Goal: Task Accomplishment & Management: Manage account settings

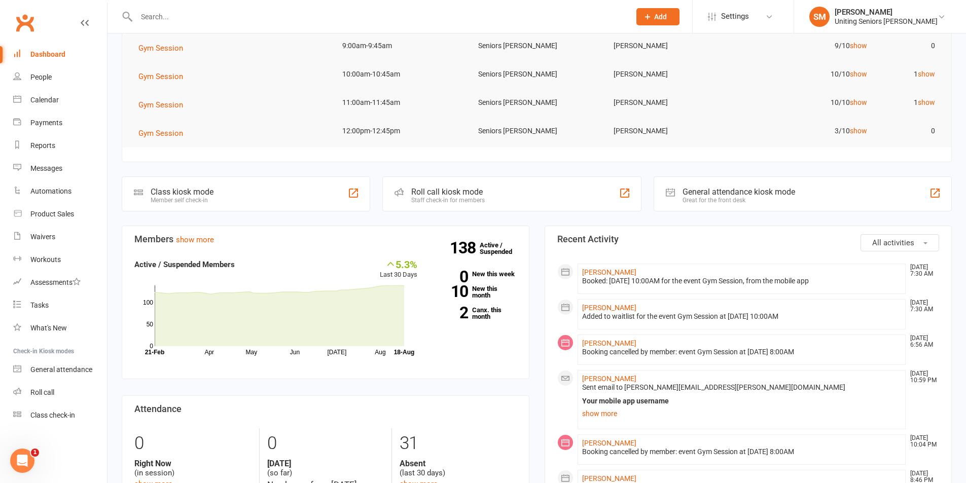
scroll to position [152, 0]
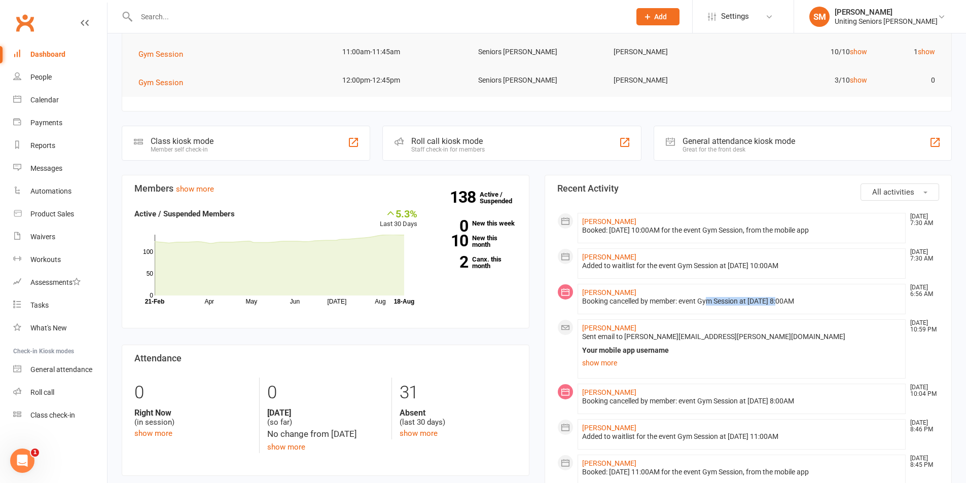
drag, startPoint x: 707, startPoint y: 300, endPoint x: 784, endPoint y: 300, distance: 77.6
click at [784, 300] on div "Booking cancelled by member: event Gym Session at [DATE] 8:00AM" at bounding box center [742, 301] width 320 height 9
click at [826, 300] on div "Booking cancelled by member: event Gym Session at [DATE] 8:00AM" at bounding box center [742, 301] width 320 height 9
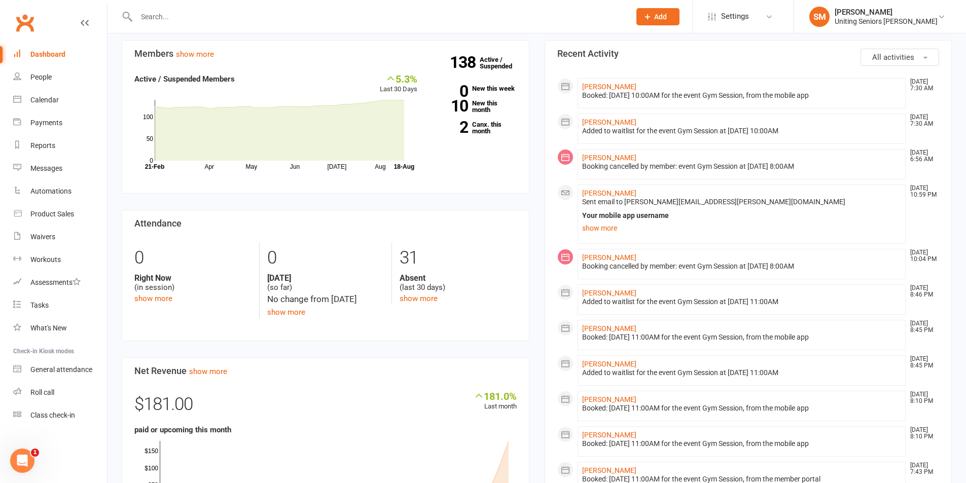
scroll to position [304, 0]
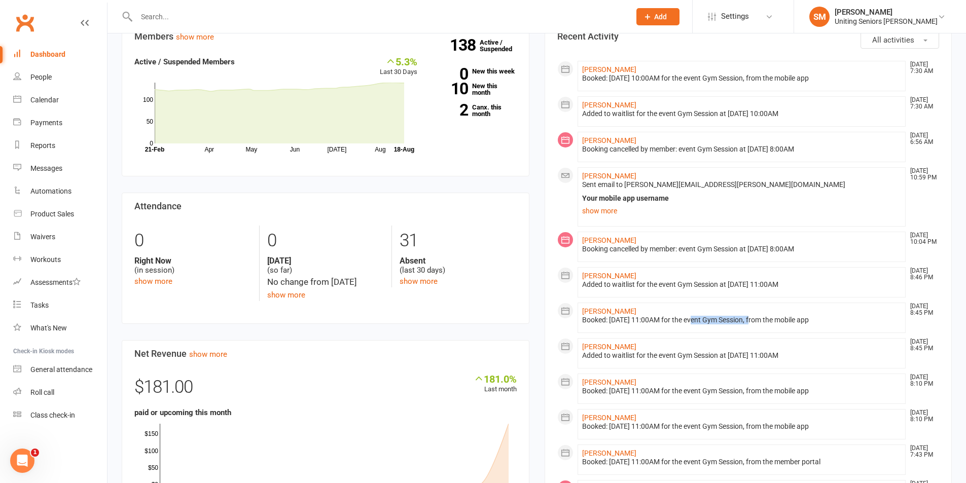
drag, startPoint x: 697, startPoint y: 320, endPoint x: 756, endPoint y: 317, distance: 59.4
click at [756, 317] on div "Booked: [DATE] 11:00AM for the event Gym Session, from the mobile app" at bounding box center [742, 320] width 320 height 9
click at [685, 319] on div "Booked: [DATE] 11:00AM for the event Gym Session, from the mobile app" at bounding box center [742, 320] width 320 height 9
click at [48, 95] on link "Calendar" at bounding box center [60, 100] width 94 height 23
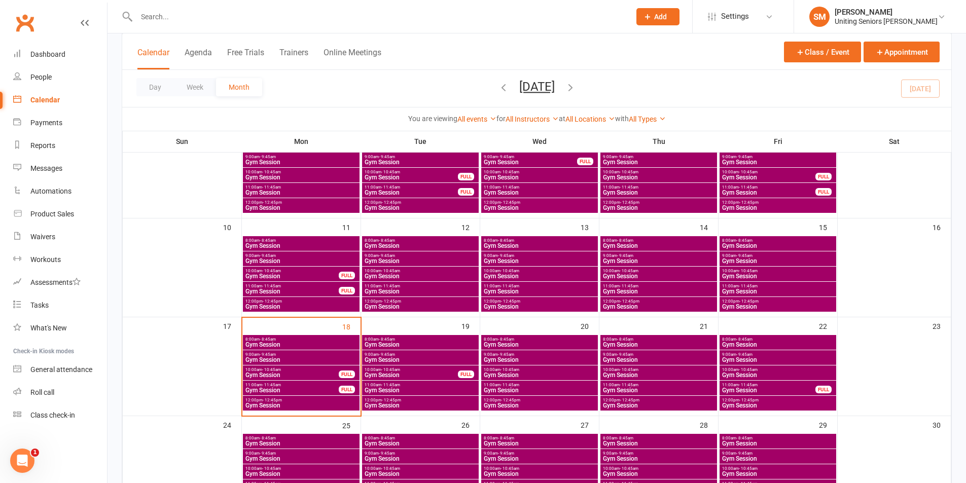
scroll to position [254, 0]
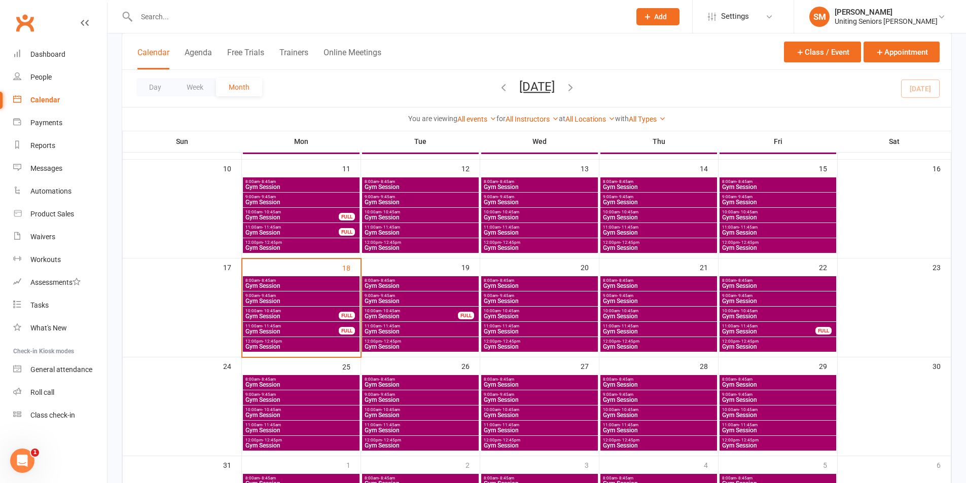
click at [324, 323] on div "11:00am - 11:45am Gym Session FULL" at bounding box center [301, 329] width 117 height 15
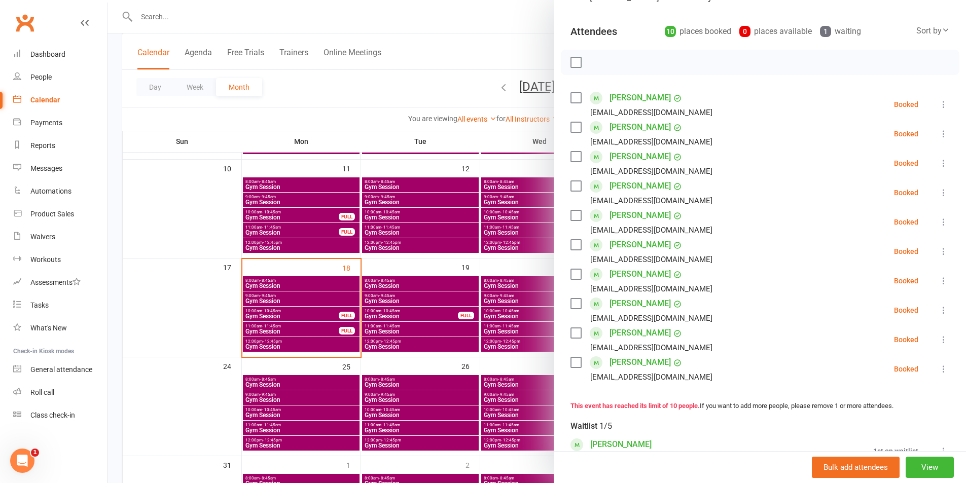
scroll to position [101, 0]
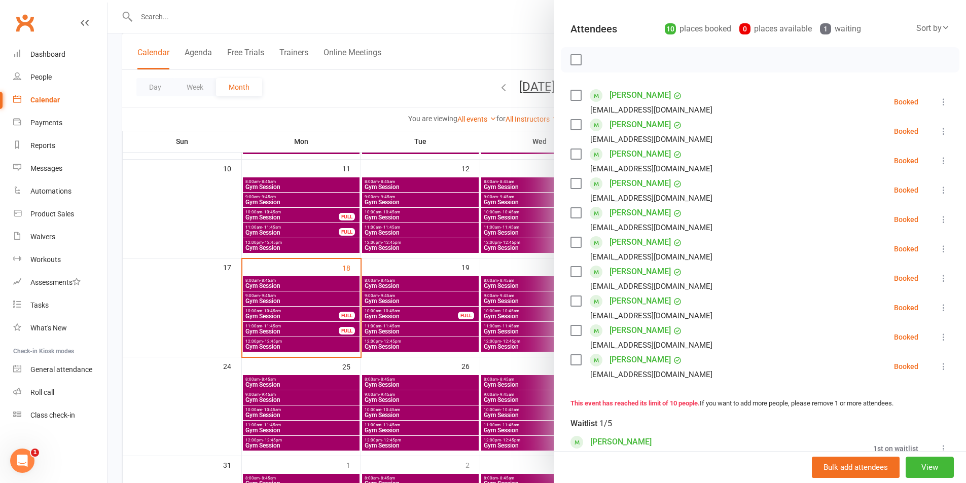
click at [939, 248] on icon at bounding box center [944, 249] width 10 height 10
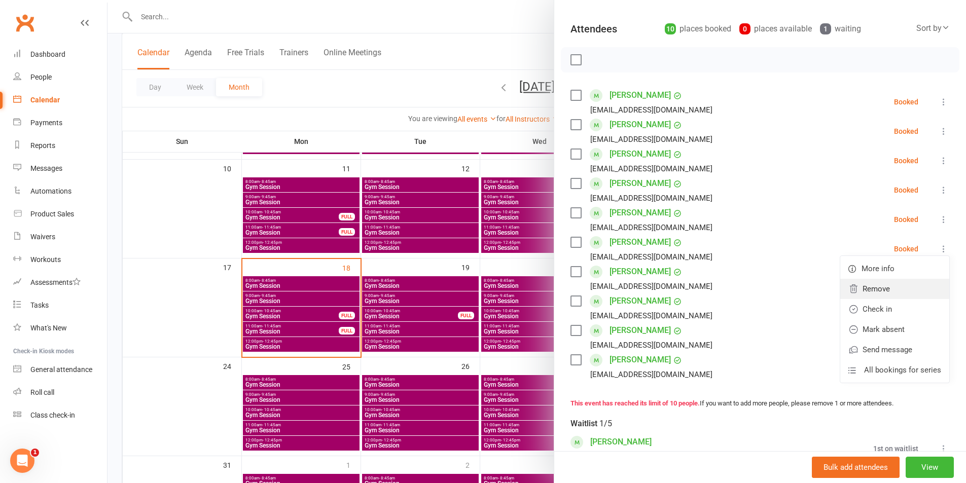
click at [869, 286] on link "Remove" at bounding box center [895, 289] width 109 height 20
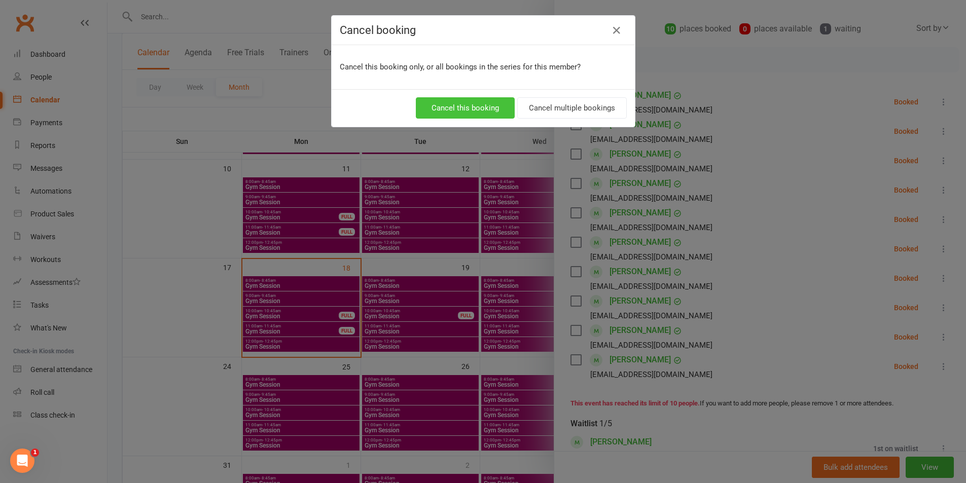
click at [481, 107] on button "Cancel this booking" at bounding box center [465, 107] width 99 height 21
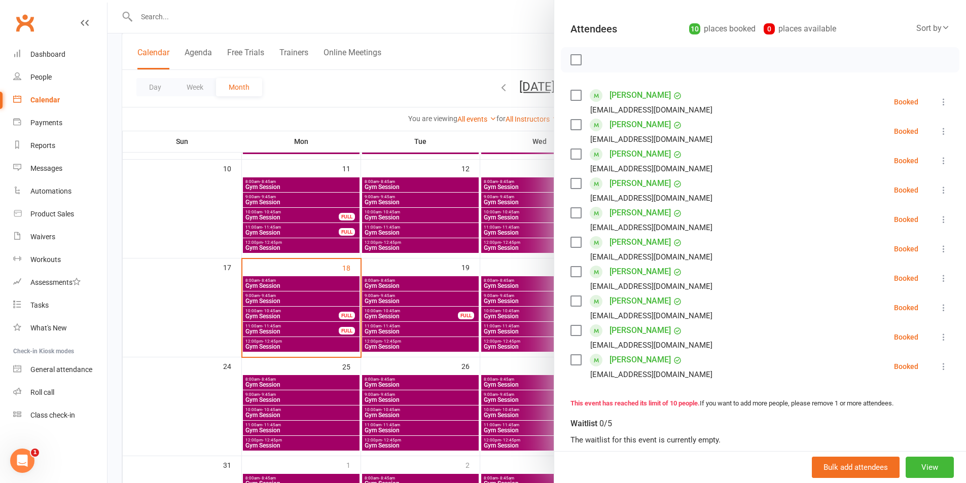
click at [504, 328] on div at bounding box center [537, 241] width 859 height 483
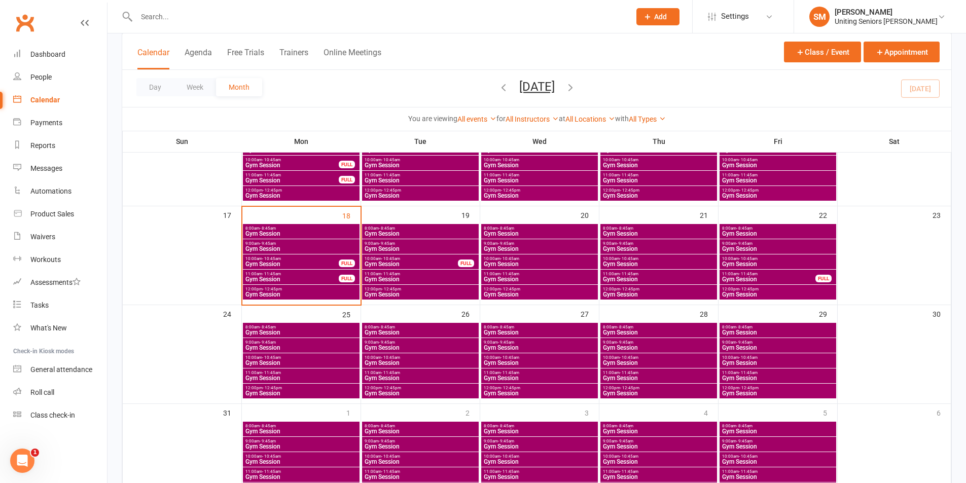
scroll to position [355, 0]
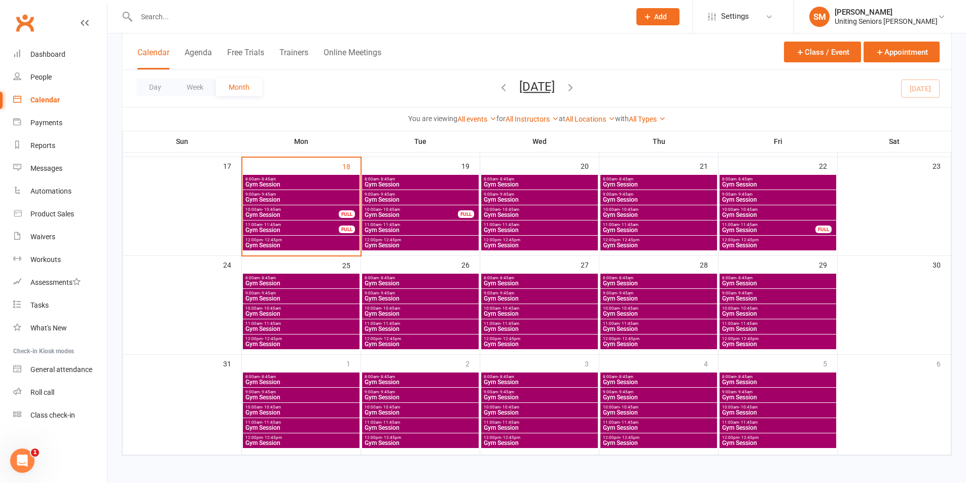
click at [331, 214] on span "Gym Session" at bounding box center [292, 215] width 94 height 6
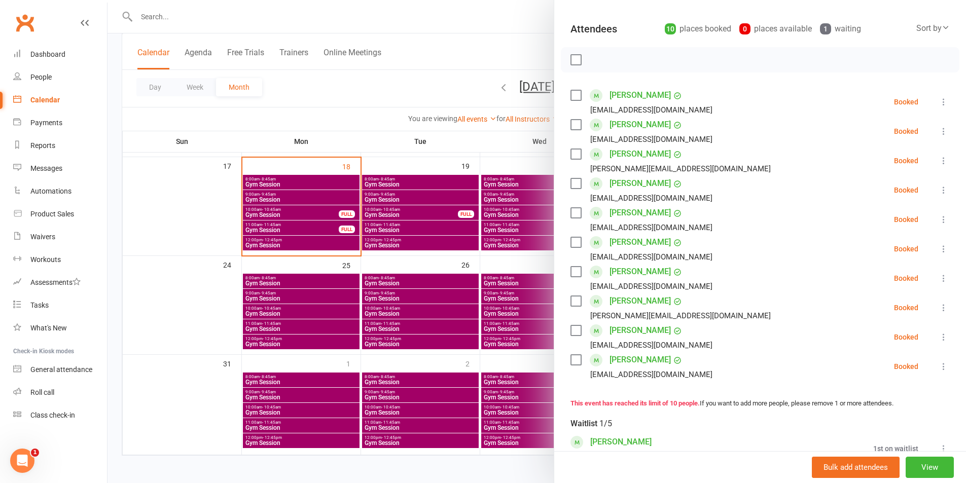
scroll to position [152, 0]
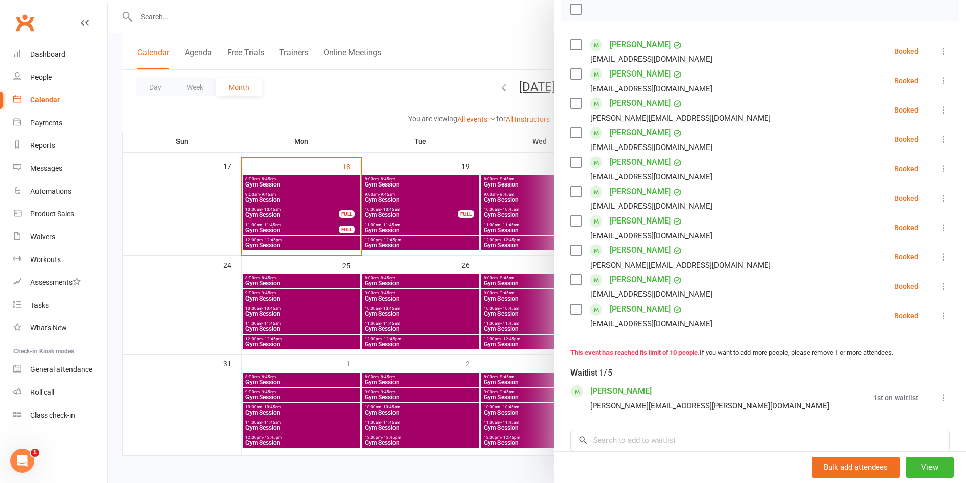
click at [939, 198] on icon at bounding box center [944, 198] width 10 height 10
click at [853, 240] on link "Remove" at bounding box center [895, 238] width 109 height 20
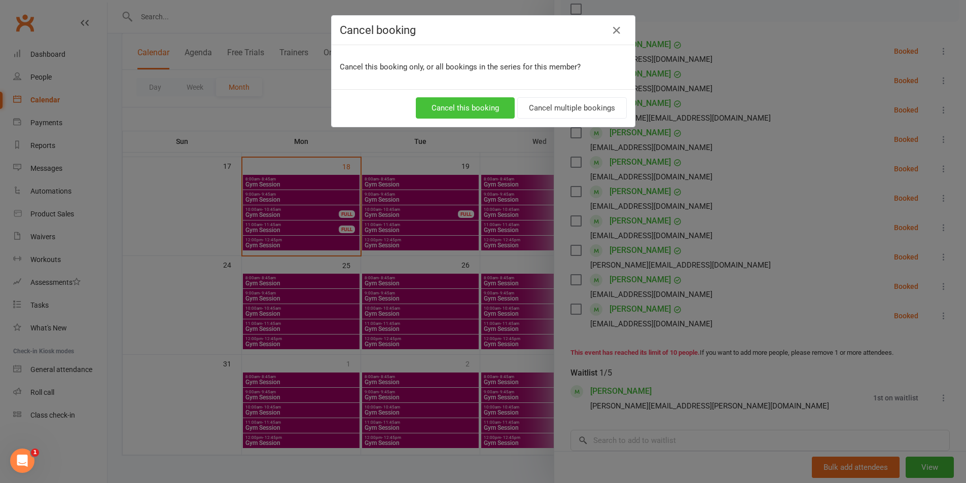
click at [467, 103] on button "Cancel this booking" at bounding box center [465, 107] width 99 height 21
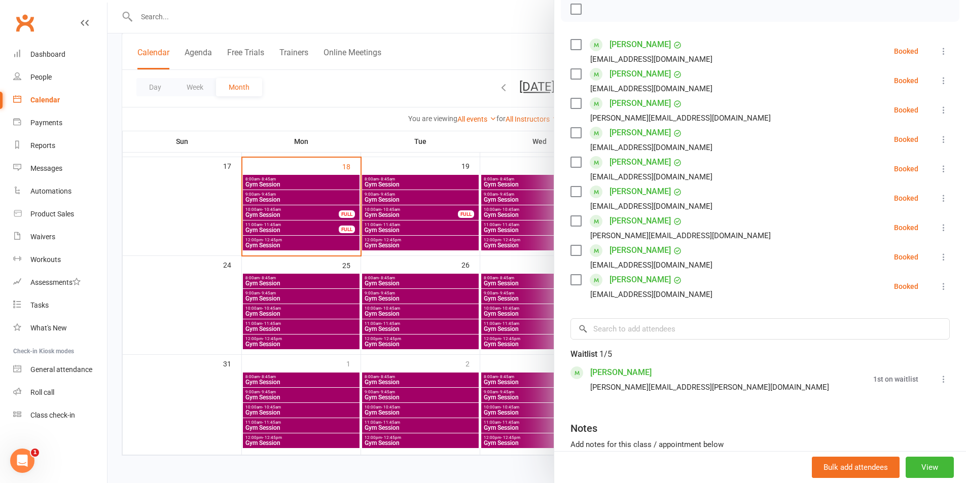
scroll to position [101, 0]
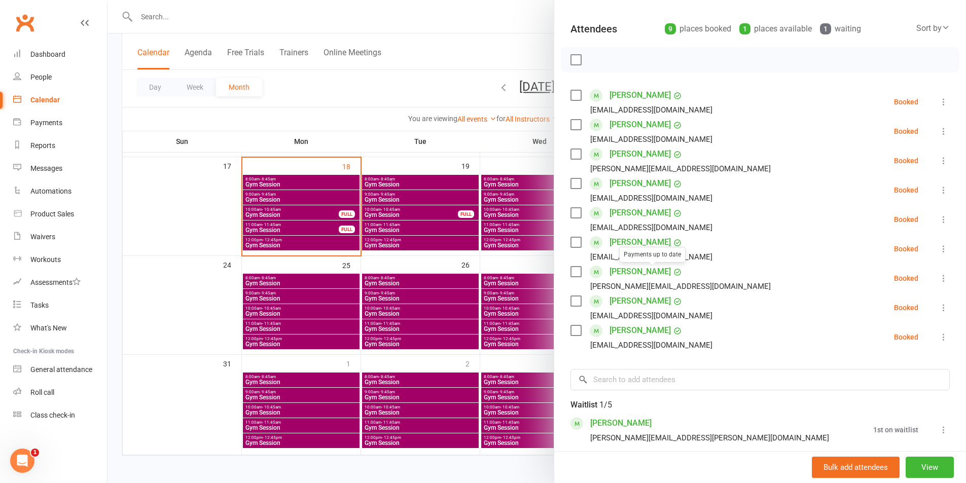
click at [421, 285] on div at bounding box center [537, 241] width 859 height 483
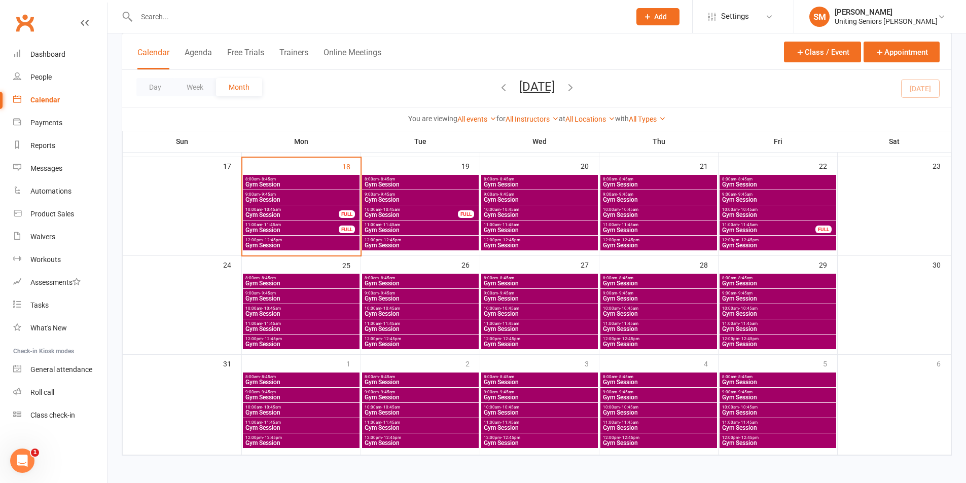
click at [418, 208] on span "10:00am - 10:45am" at bounding box center [411, 209] width 94 height 5
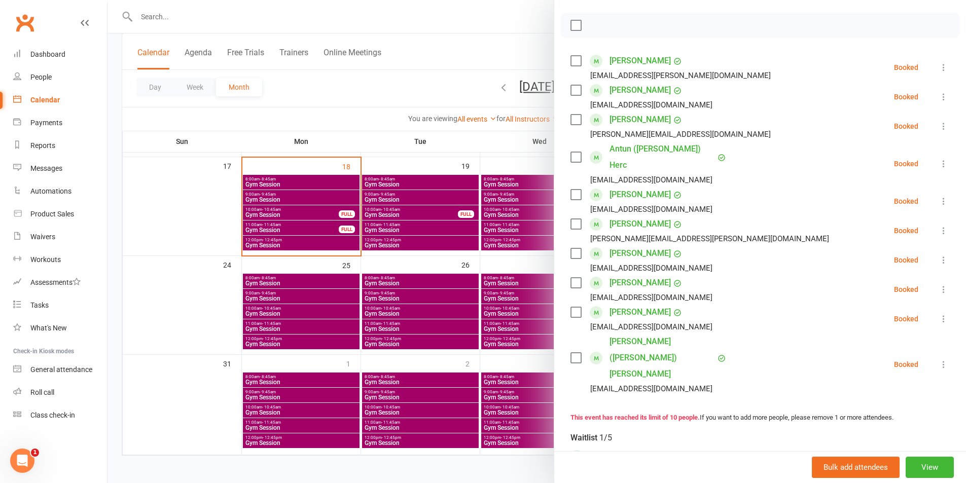
scroll to position [152, 0]
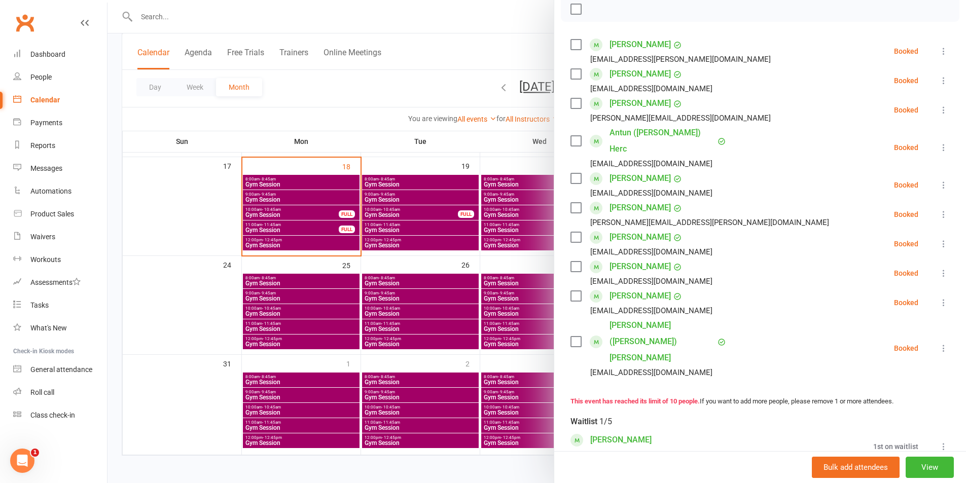
drag, startPoint x: 485, startPoint y: 300, endPoint x: 485, endPoint y: 306, distance: 5.6
click at [485, 305] on div at bounding box center [537, 241] width 859 height 483
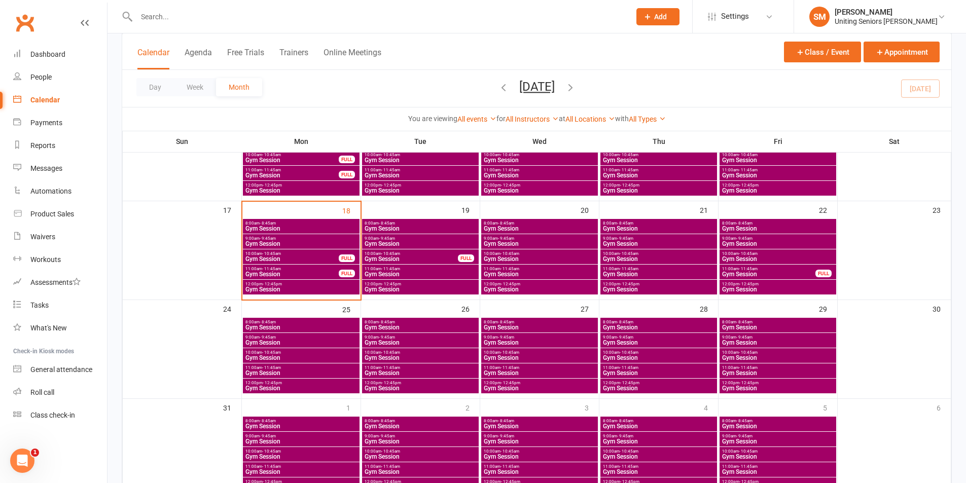
scroll to position [254, 0]
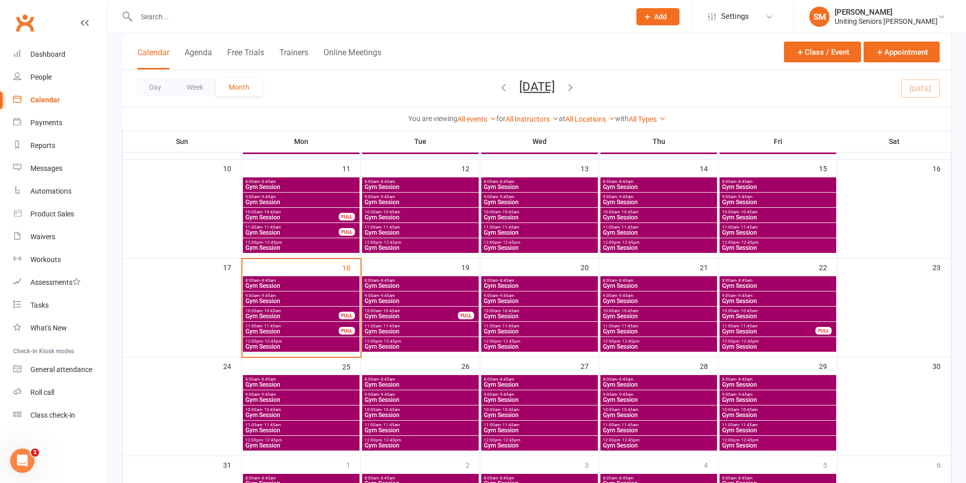
click at [418, 211] on span "10:00am - 10:45am" at bounding box center [420, 212] width 113 height 5
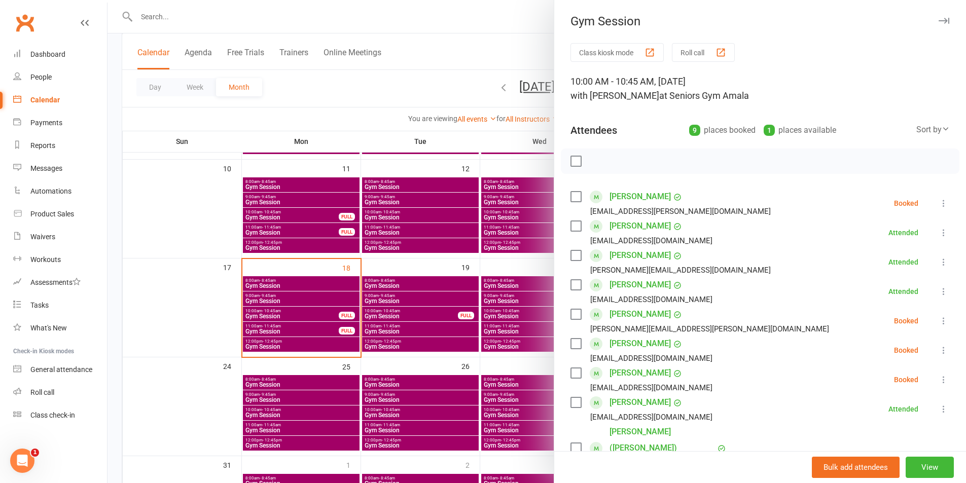
click at [939, 206] on icon at bounding box center [944, 203] width 10 height 10
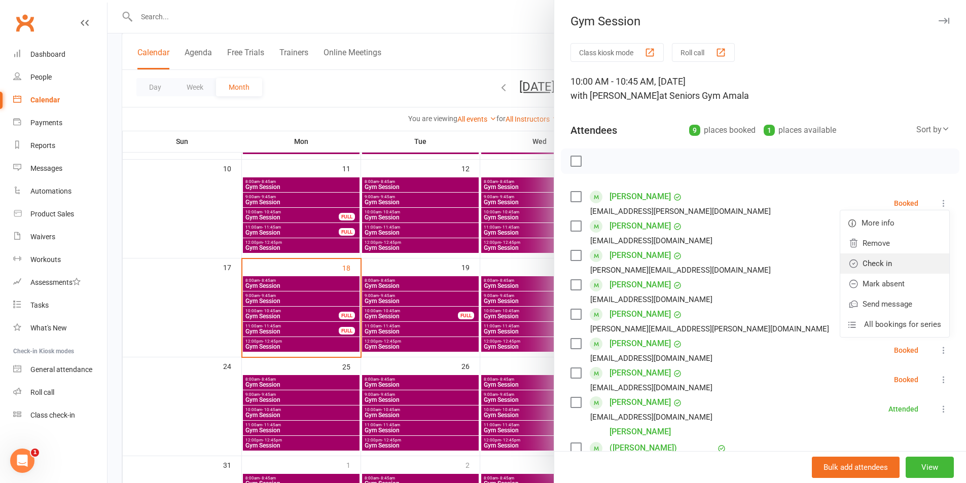
click at [892, 264] on link "Check in" at bounding box center [895, 264] width 109 height 20
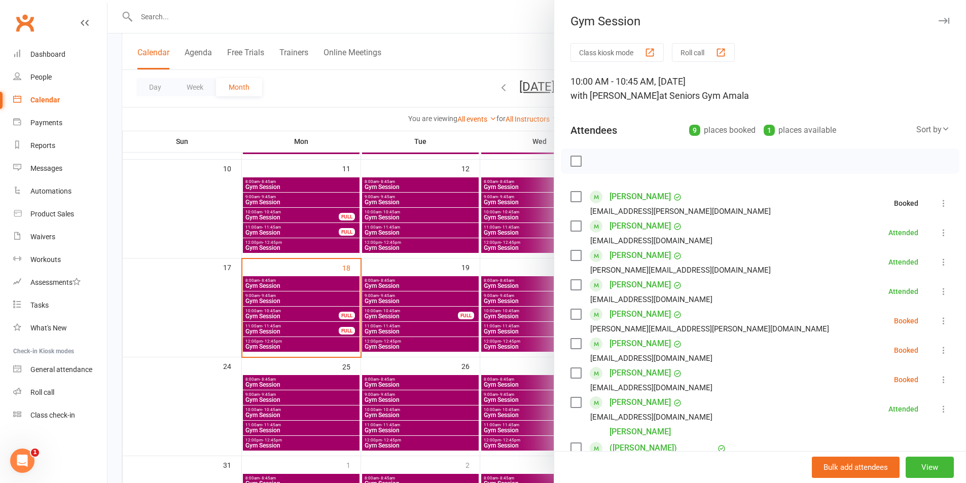
click at [939, 323] on icon at bounding box center [944, 321] width 10 height 10
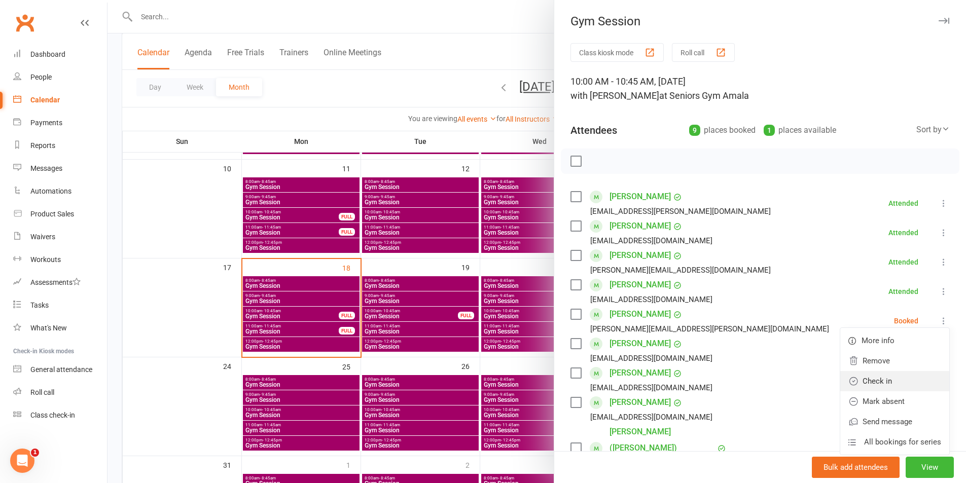
click at [915, 383] on link "Check in" at bounding box center [895, 381] width 109 height 20
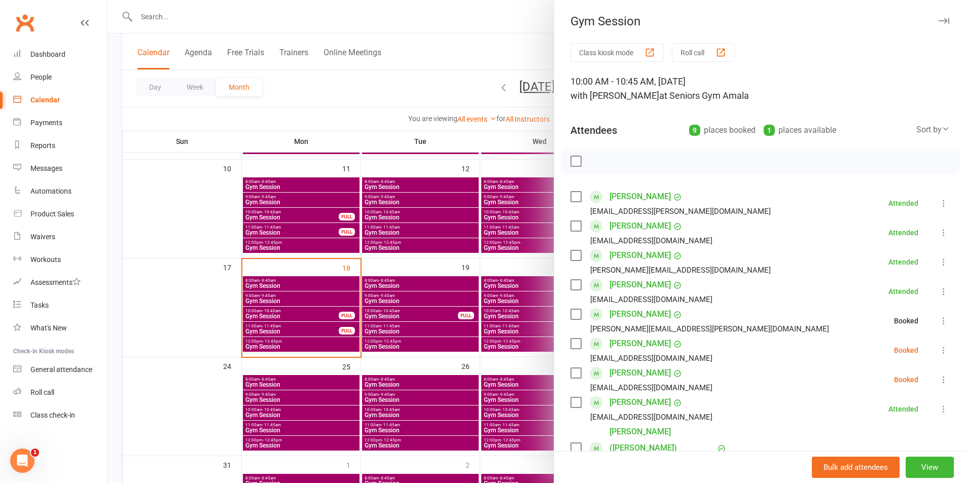
scroll to position [51, 0]
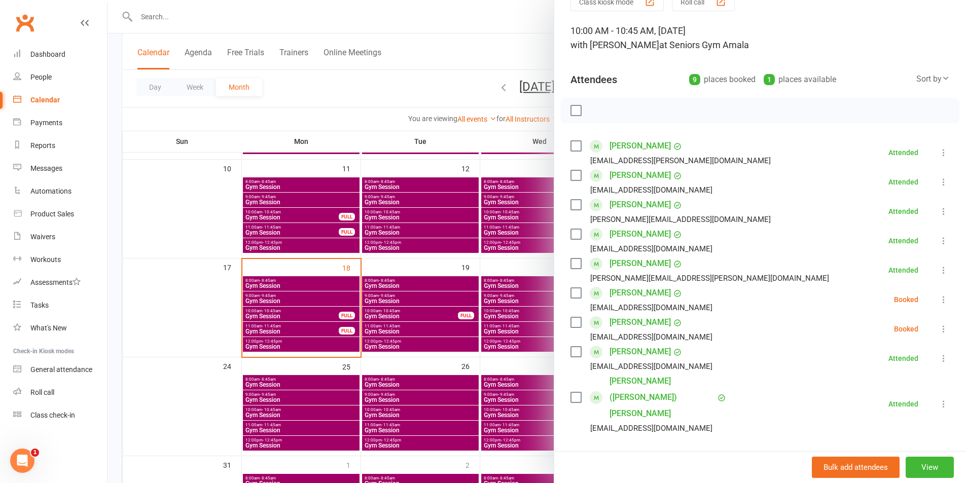
click at [938, 305] on button at bounding box center [944, 300] width 12 height 12
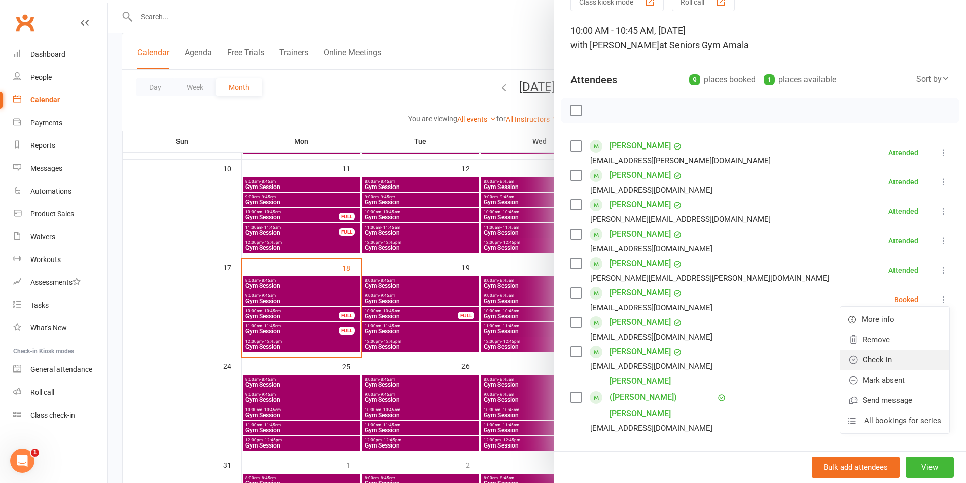
click at [889, 353] on link "Check in" at bounding box center [895, 360] width 109 height 20
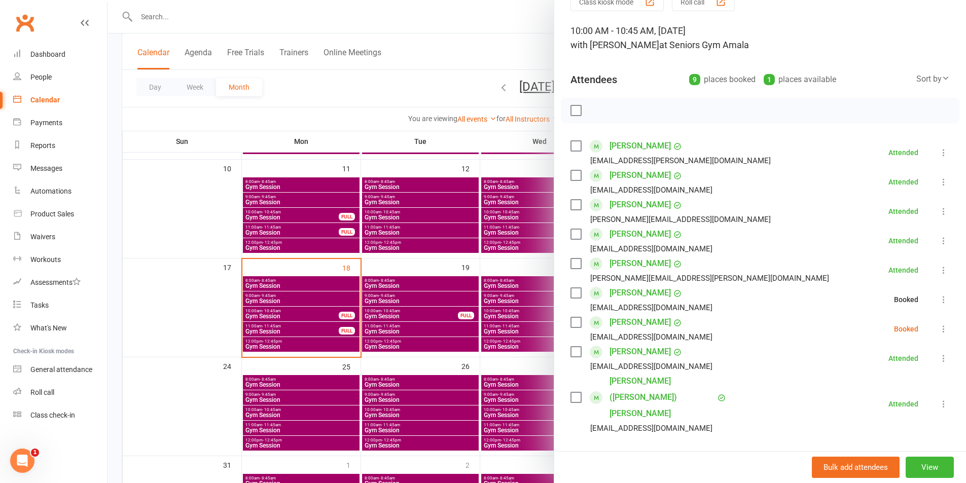
click at [935, 329] on div "Class kiosk mode Roll call 10:00 AM - 10:45 AM, [DATE] with [PERSON_NAME] at Se…" at bounding box center [760, 304] width 412 height 625
click at [938, 329] on button at bounding box center [944, 329] width 12 height 12
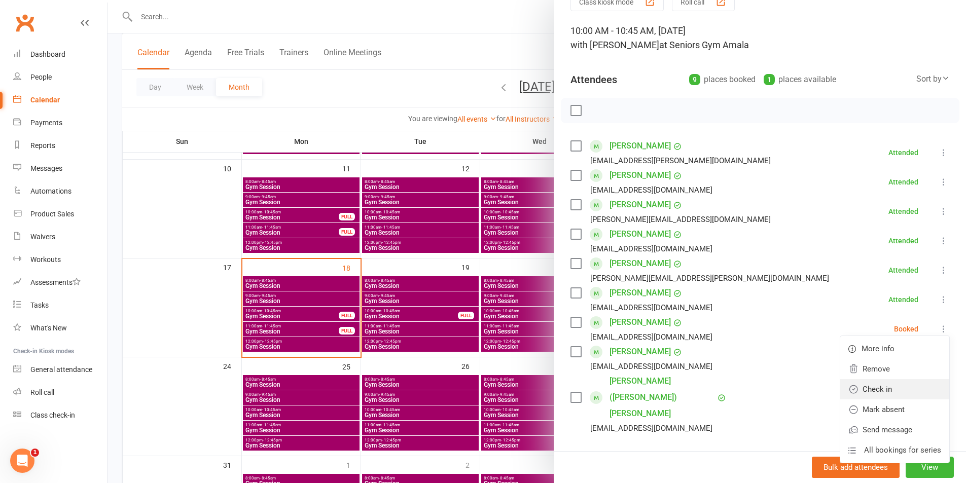
drag, startPoint x: 886, startPoint y: 388, endPoint x: 876, endPoint y: 389, distance: 10.2
click at [885, 389] on link "Check in" at bounding box center [895, 389] width 109 height 20
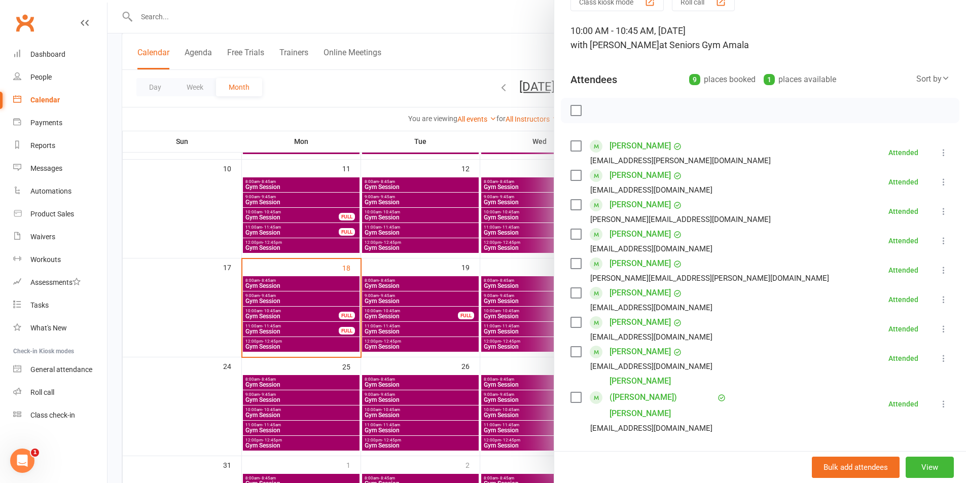
click at [452, 312] on div at bounding box center [537, 241] width 859 height 483
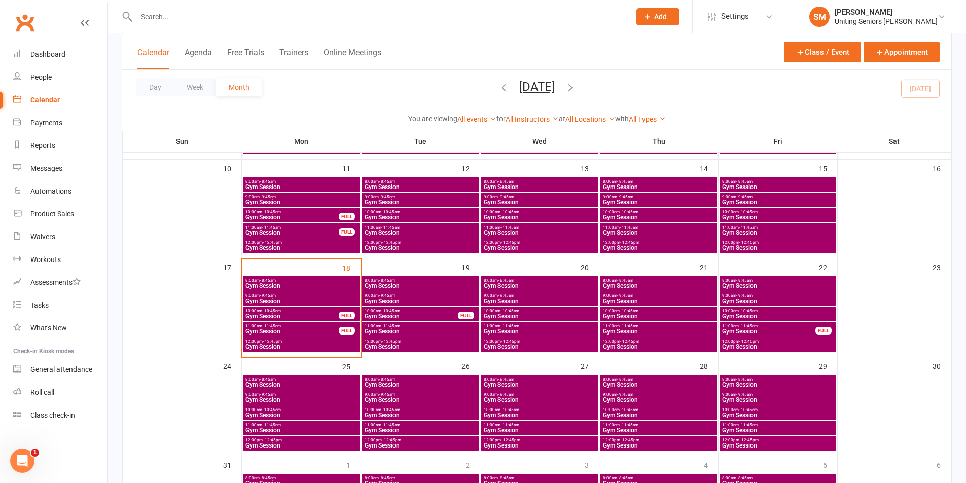
click at [424, 224] on div "11:00am - 11:45am Gym Session" at bounding box center [420, 230] width 117 height 15
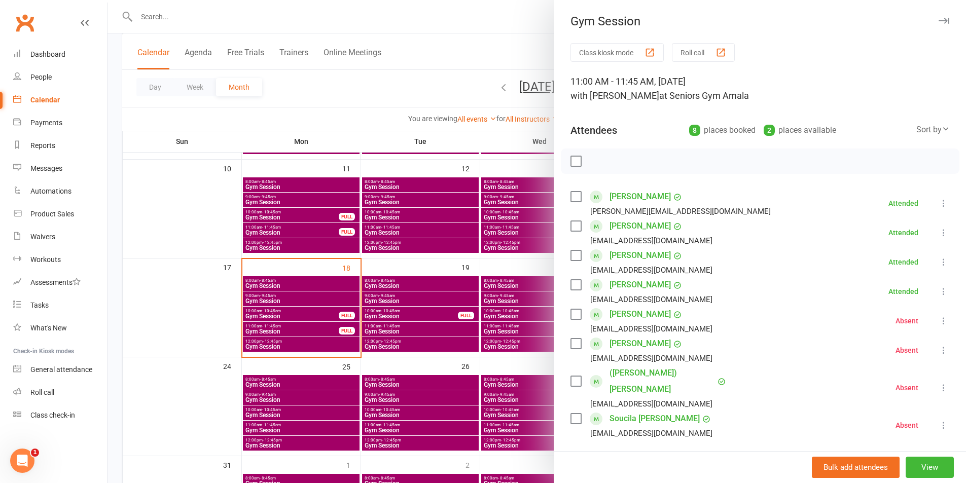
click at [419, 229] on div at bounding box center [537, 241] width 859 height 483
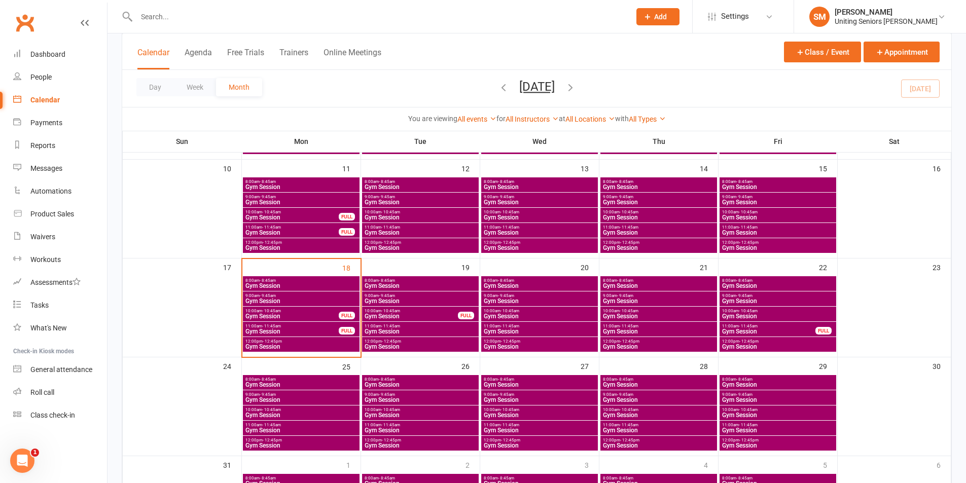
click at [405, 246] on span "Gym Session" at bounding box center [420, 248] width 113 height 6
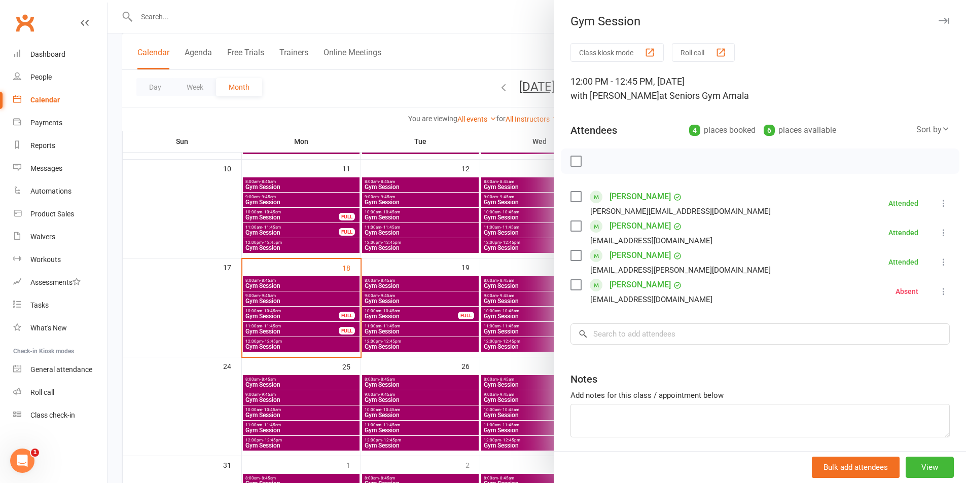
click at [436, 234] on div at bounding box center [537, 241] width 859 height 483
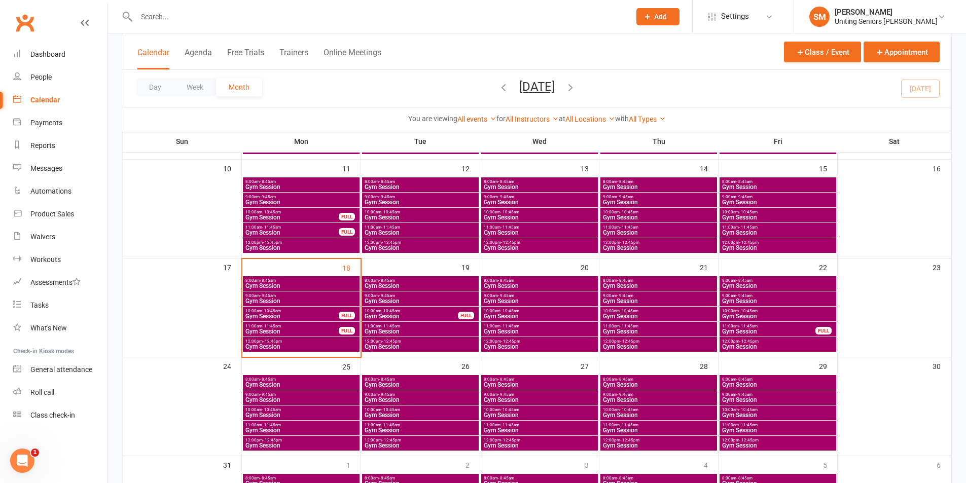
click at [422, 213] on span "10:00am - 10:45am" at bounding box center [420, 212] width 113 height 5
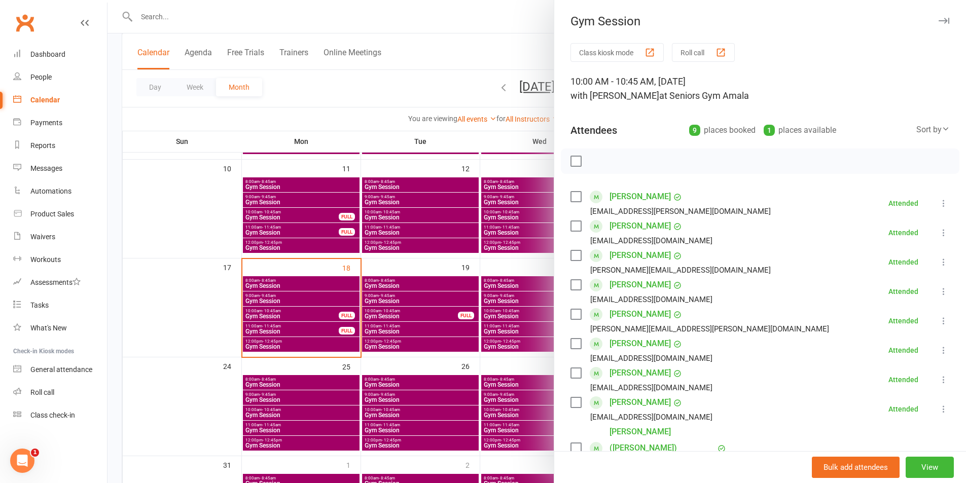
drag, startPoint x: 466, startPoint y: 280, endPoint x: 431, endPoint y: 312, distance: 47.4
click at [466, 280] on div at bounding box center [537, 241] width 859 height 483
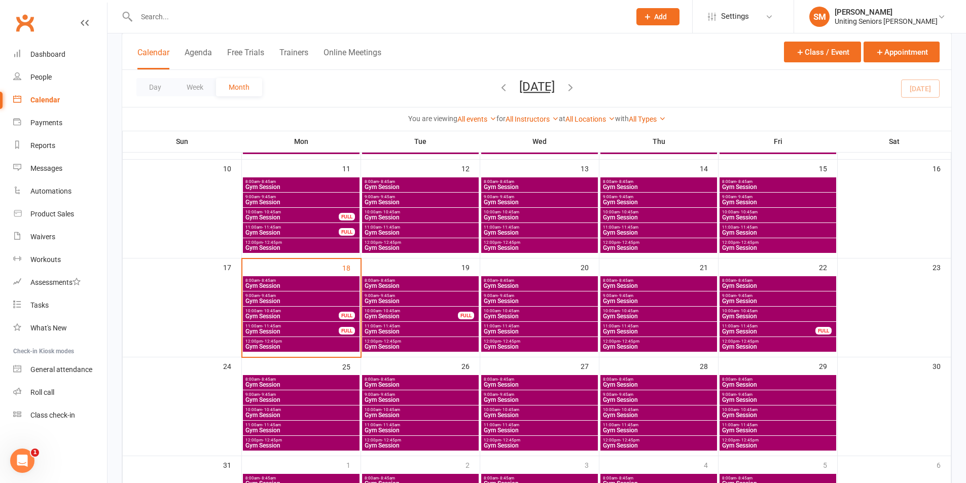
click at [418, 313] on div "10:00am - 10:45am Gym Session FULL" at bounding box center [420, 314] width 117 height 15
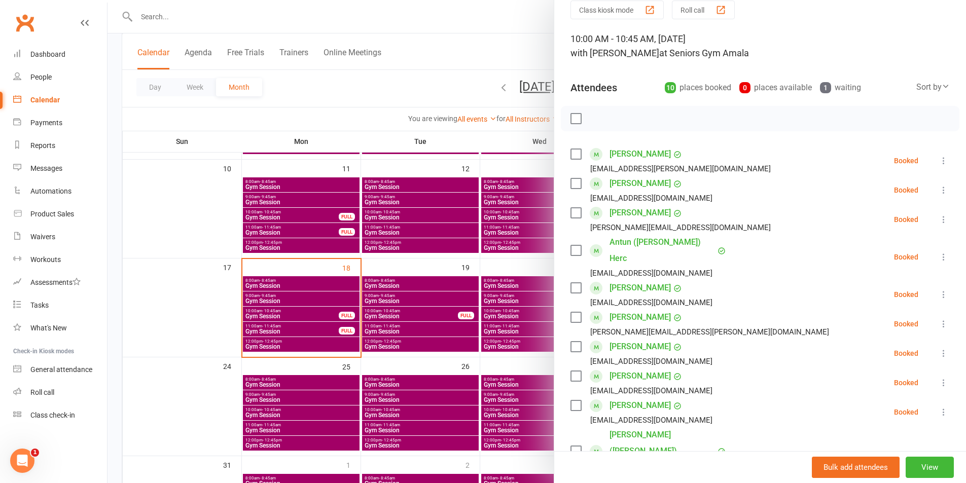
scroll to position [101, 0]
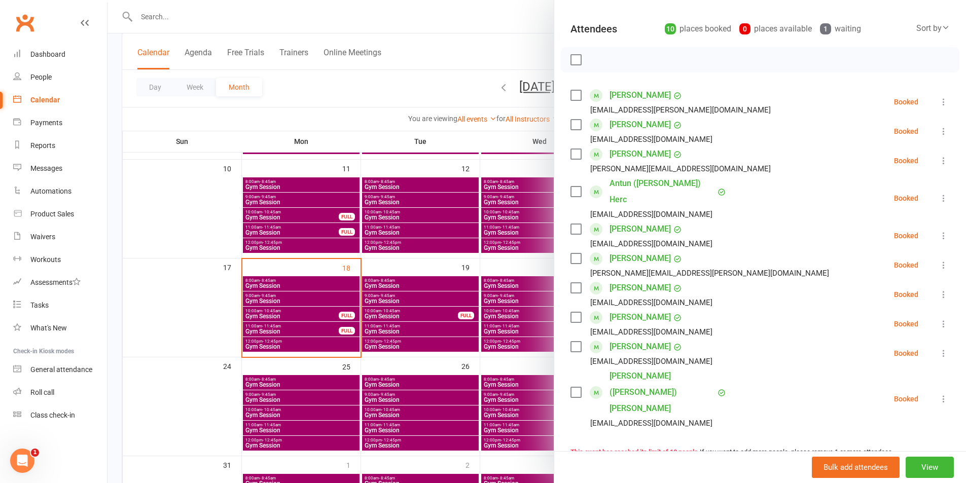
drag, startPoint x: 929, startPoint y: 246, endPoint x: 914, endPoint y: 253, distance: 16.8
click at [939, 260] on icon at bounding box center [944, 265] width 10 height 10
click at [866, 296] on link "Remove" at bounding box center [895, 305] width 109 height 20
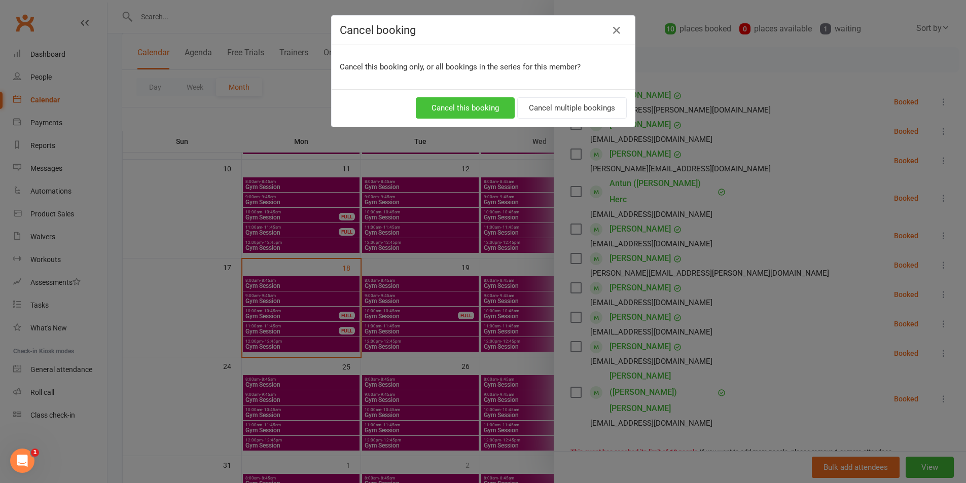
click at [433, 108] on button "Cancel this booking" at bounding box center [465, 107] width 99 height 21
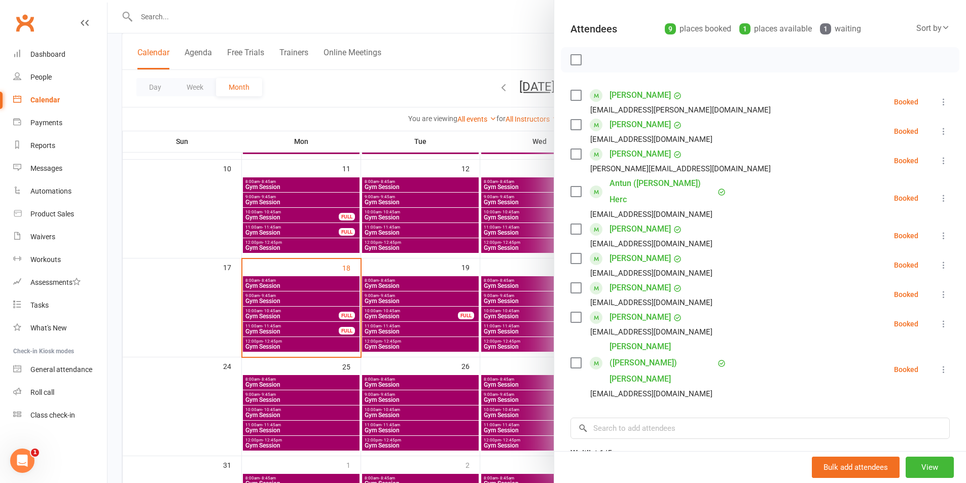
click at [435, 271] on div at bounding box center [537, 241] width 859 height 483
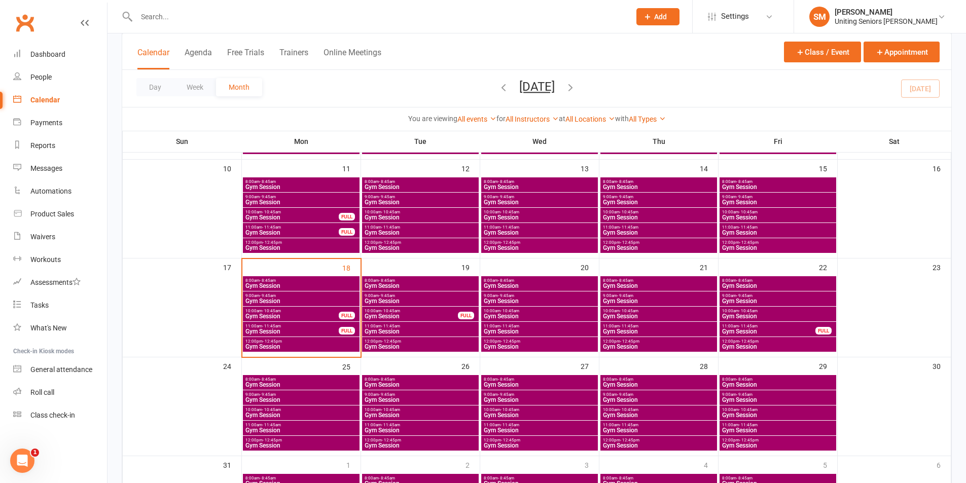
click at [291, 288] on span "Gym Session" at bounding box center [301, 286] width 113 height 6
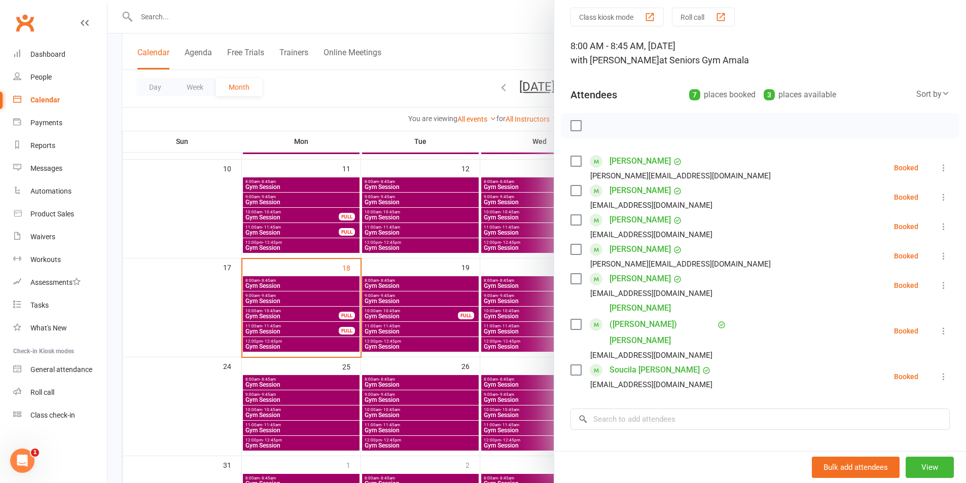
scroll to position [51, 0]
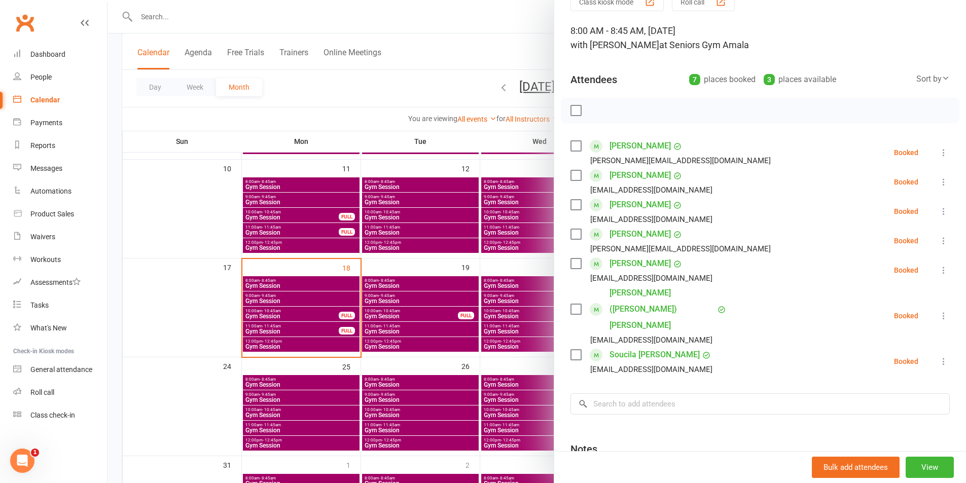
click at [302, 333] on div at bounding box center [537, 241] width 859 height 483
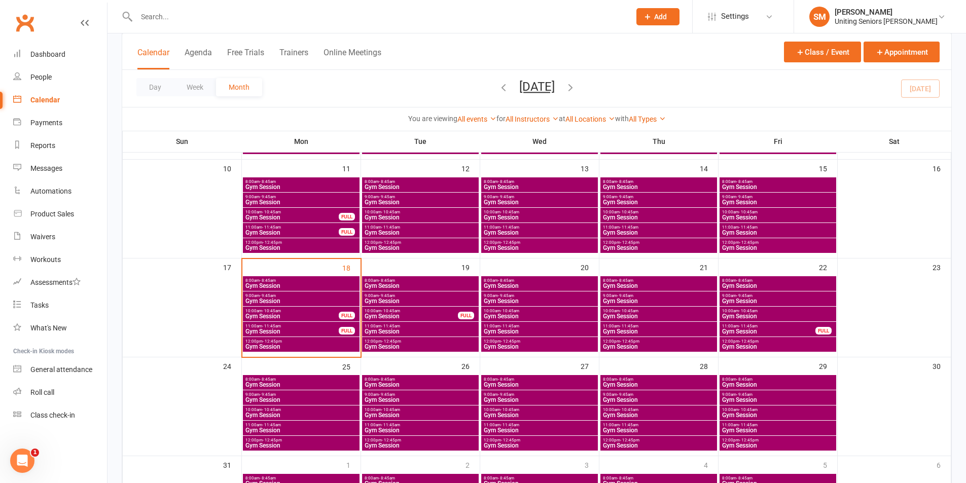
click at [291, 299] on span "Gym Session" at bounding box center [301, 301] width 113 height 6
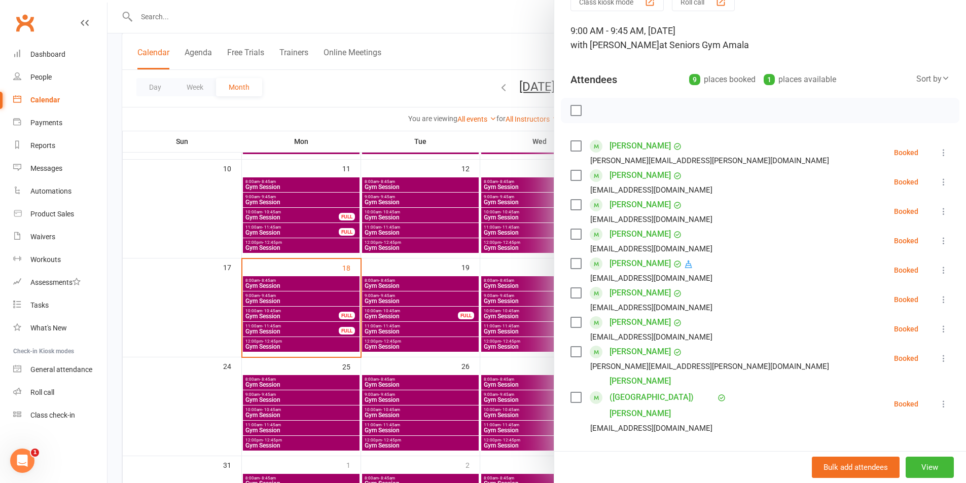
click at [319, 347] on div at bounding box center [537, 241] width 859 height 483
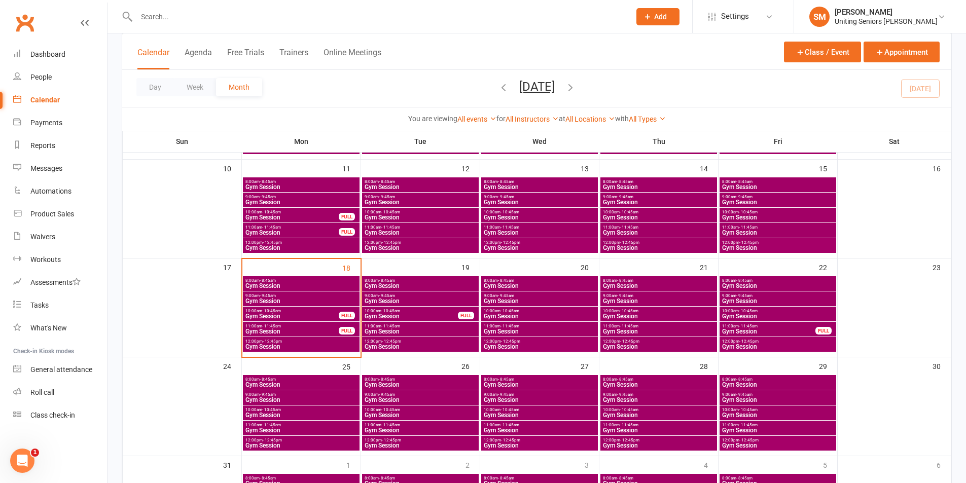
click at [316, 345] on span "Gym Session" at bounding box center [301, 347] width 113 height 6
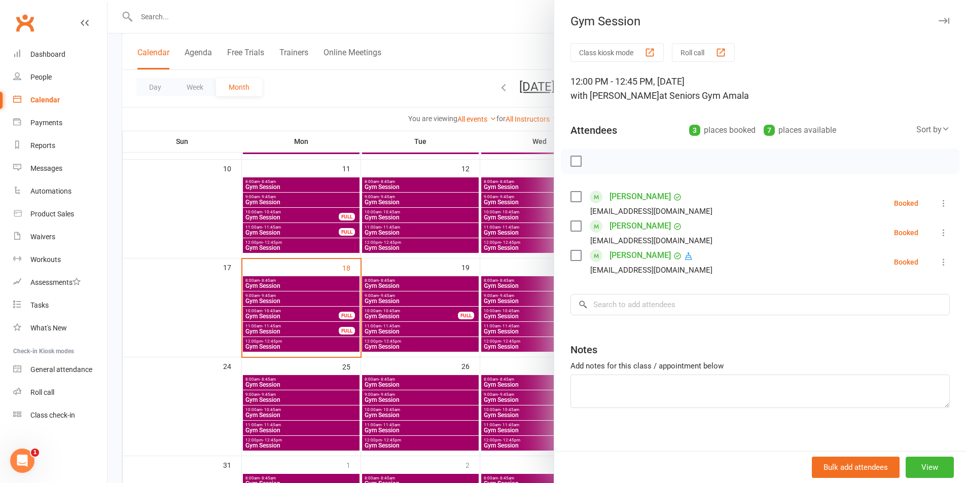
click at [310, 326] on div at bounding box center [537, 241] width 859 height 483
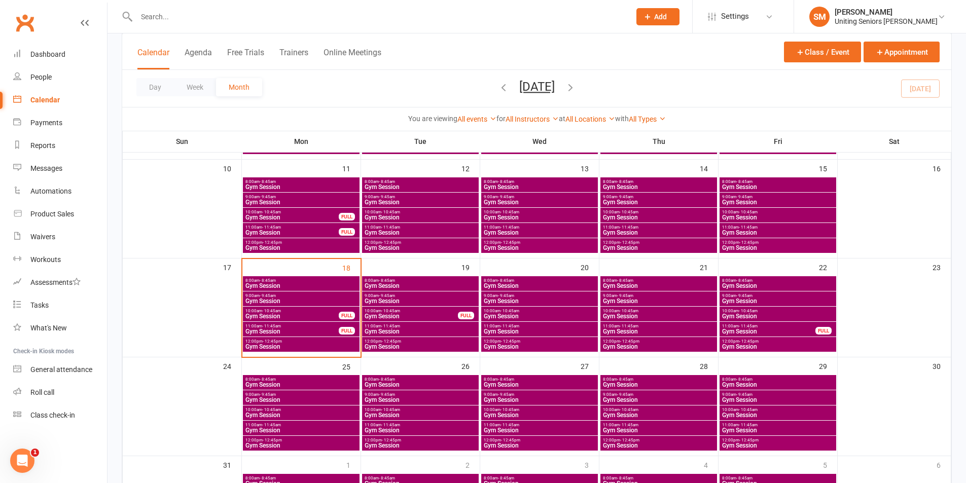
click at [313, 331] on span "Gym Session" at bounding box center [292, 332] width 94 height 6
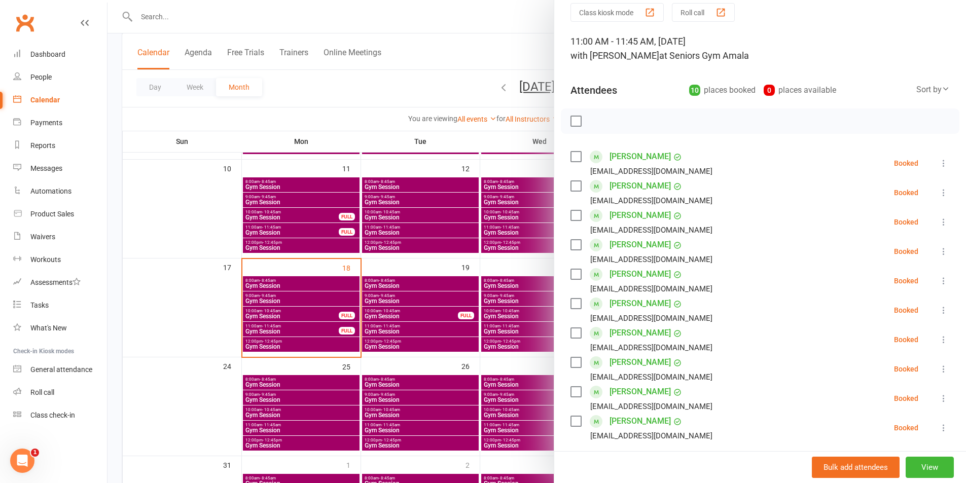
scroll to position [101, 0]
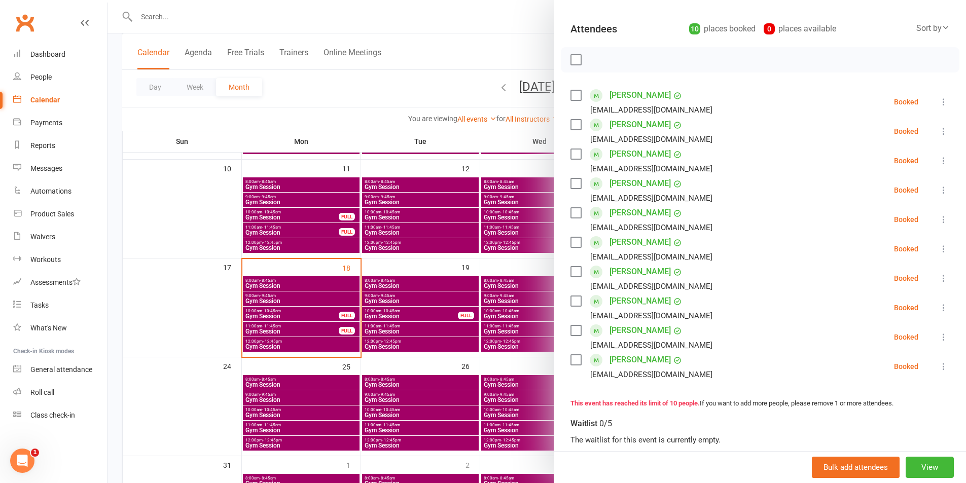
click at [354, 290] on div at bounding box center [537, 241] width 859 height 483
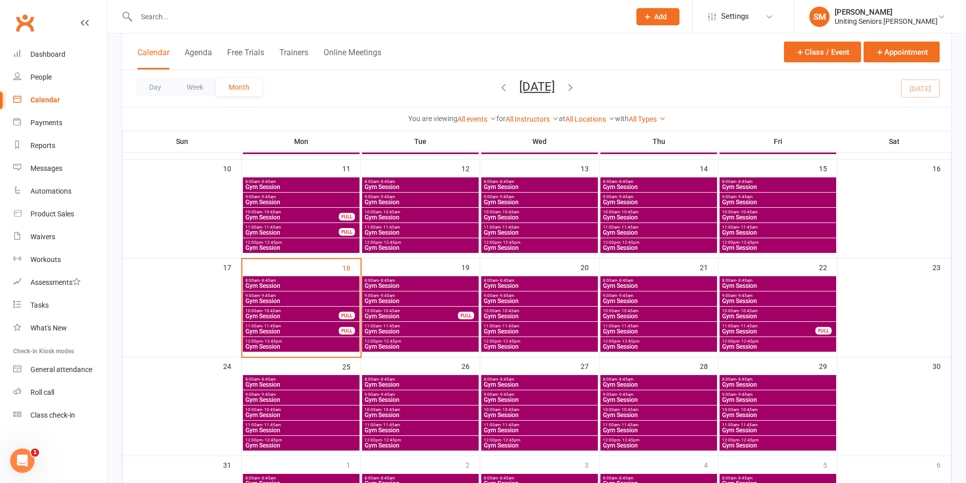
click at [325, 282] on span "8:00am - 8:45am" at bounding box center [301, 281] width 113 height 5
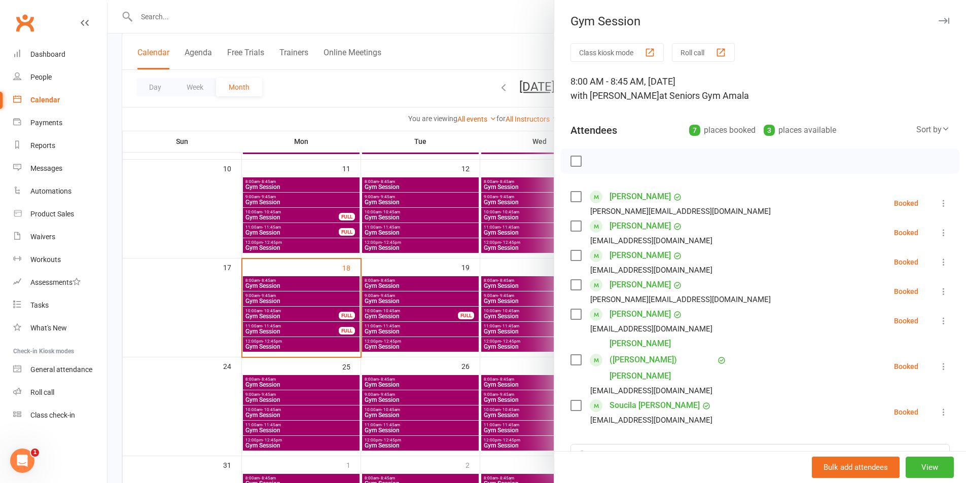
click at [310, 303] on div at bounding box center [537, 241] width 859 height 483
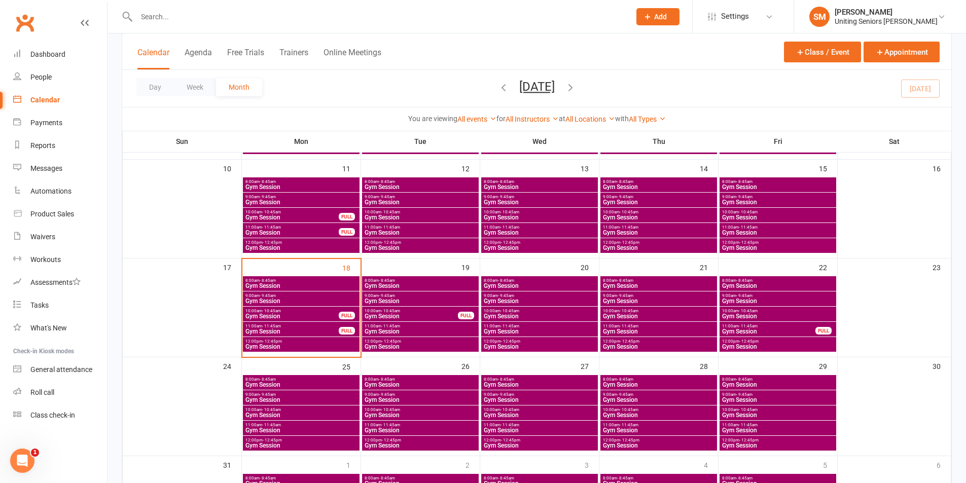
click at [303, 297] on span "9:00am - 9:45am" at bounding box center [301, 296] width 113 height 5
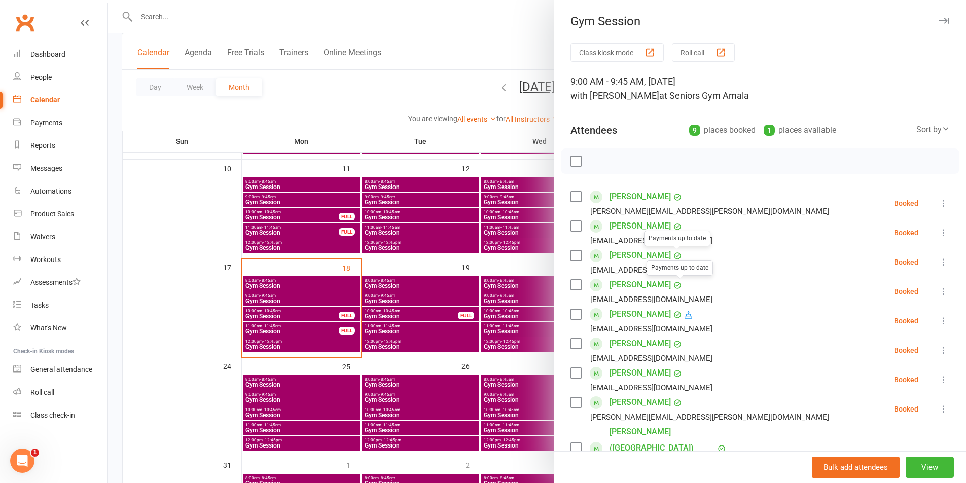
click at [634, 186] on div "Class kiosk mode Roll call 9:00 AM - 9:45 AM, [DATE] with [PERSON_NAME] at Seni…" at bounding box center [760, 355] width 412 height 625
click at [634, 192] on link "[PERSON_NAME]" at bounding box center [640, 197] width 61 height 16
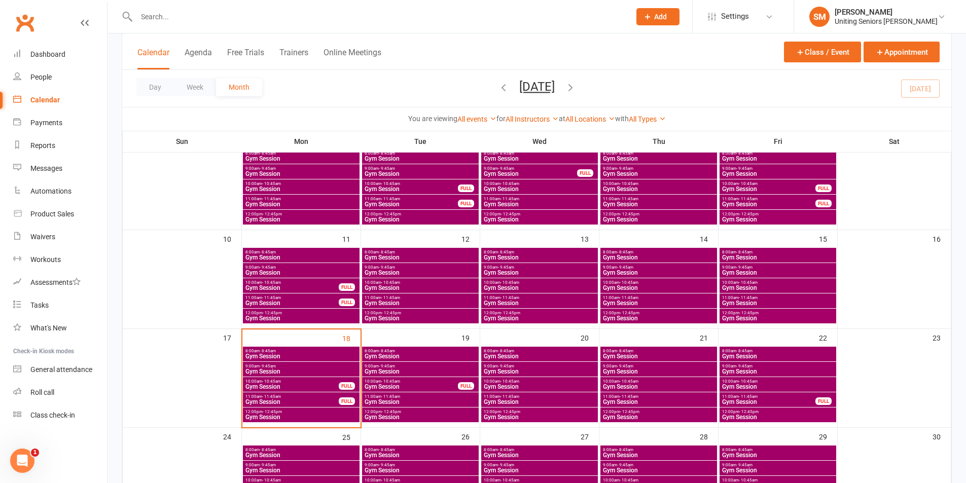
scroll to position [203, 0]
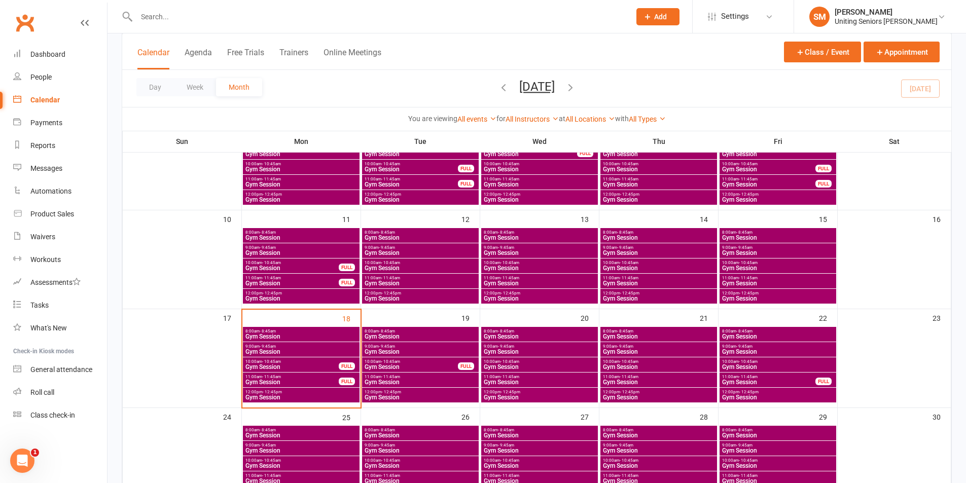
click at [317, 351] on span "Gym Session" at bounding box center [301, 352] width 113 height 6
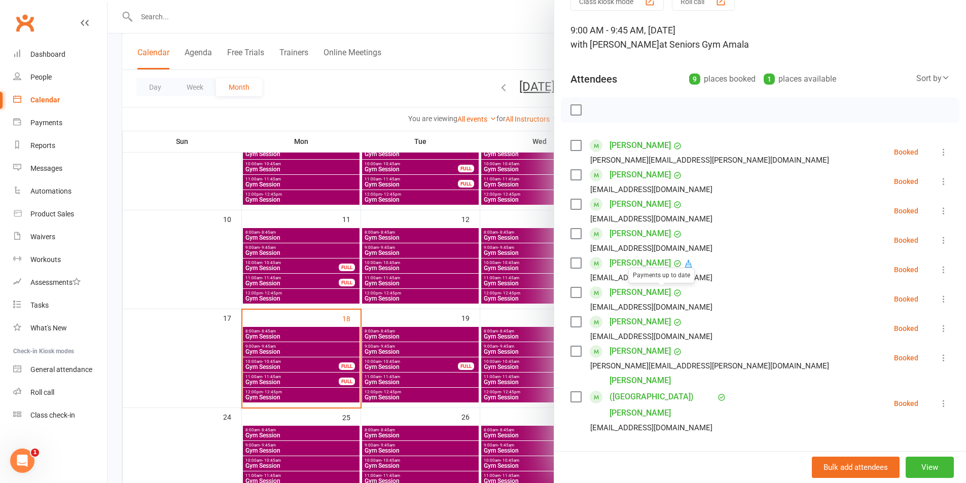
scroll to position [101, 0]
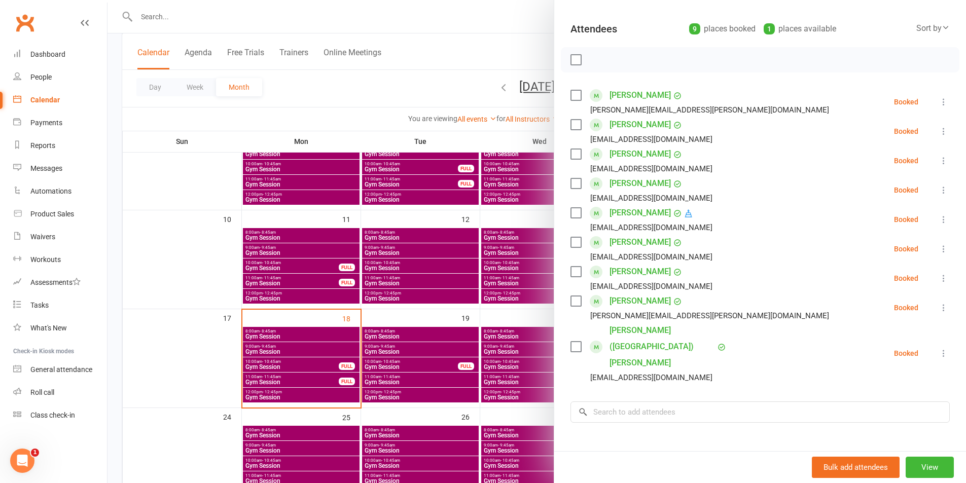
click at [349, 335] on div at bounding box center [537, 241] width 859 height 483
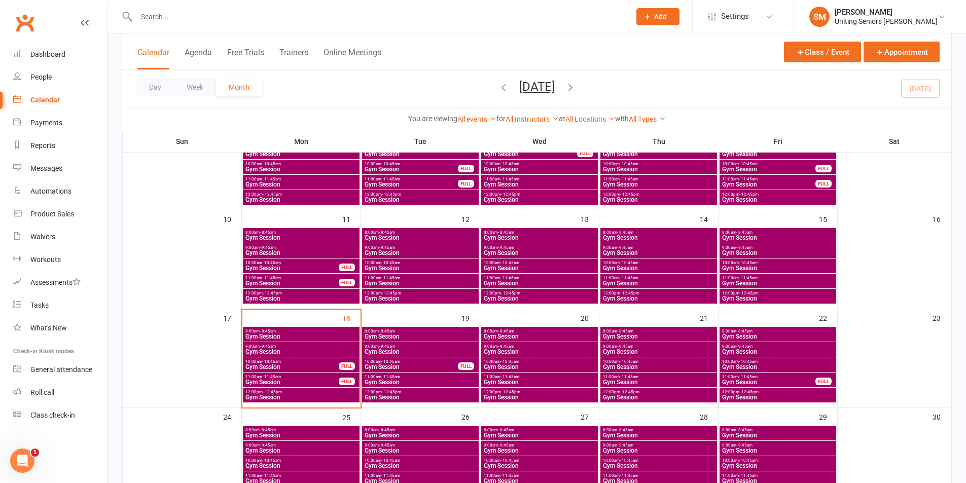
click at [312, 366] on span "Gym Session" at bounding box center [292, 367] width 94 height 6
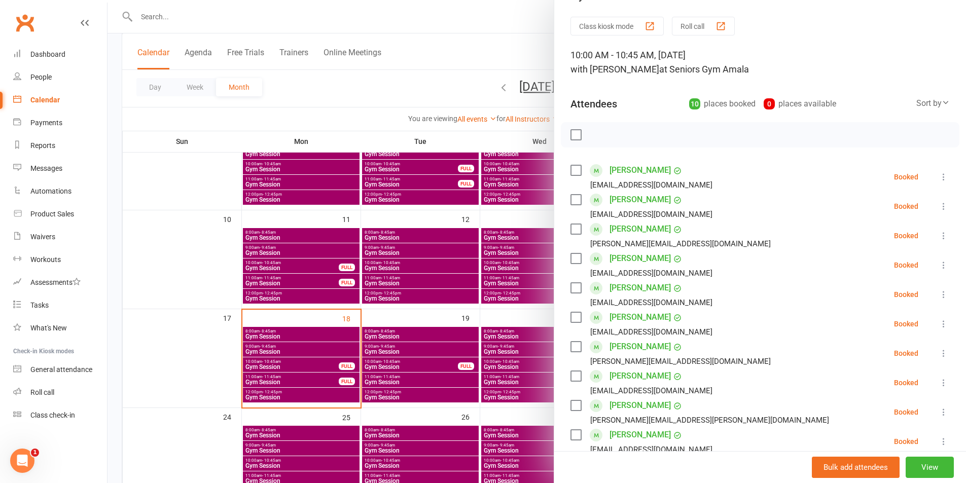
scroll to position [51, 0]
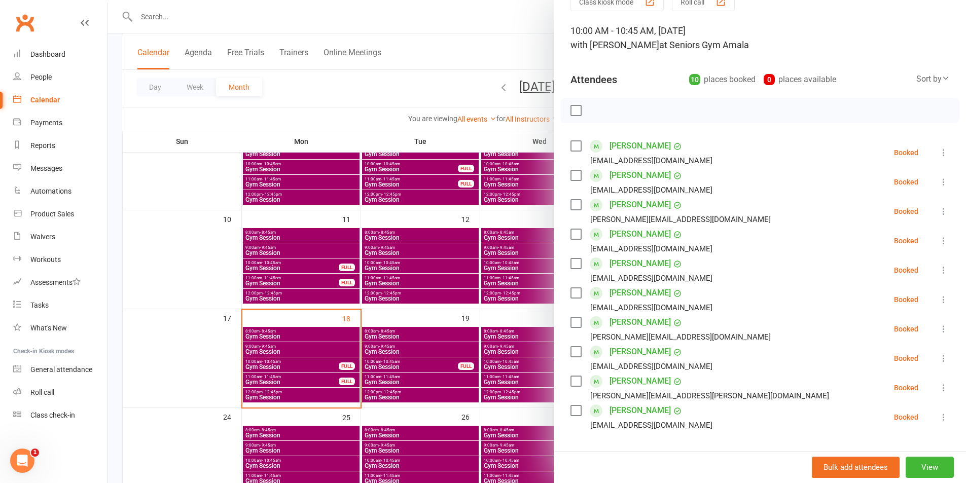
click at [622, 209] on link "[PERSON_NAME]" at bounding box center [640, 205] width 61 height 16
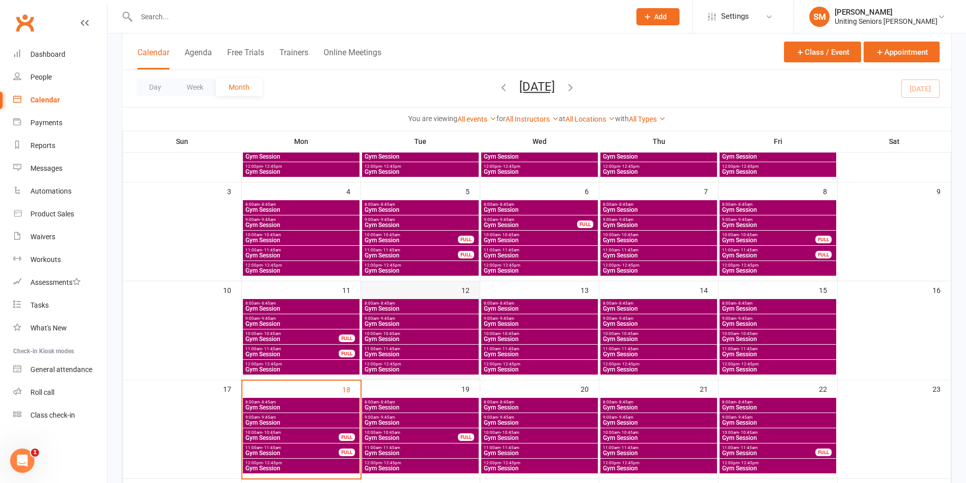
scroll to position [152, 0]
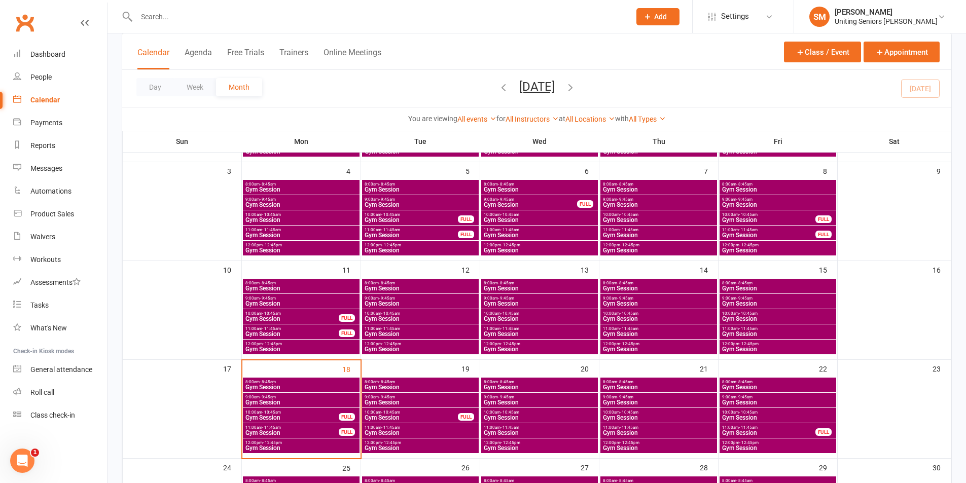
click at [326, 418] on span "Gym Session" at bounding box center [292, 418] width 94 height 6
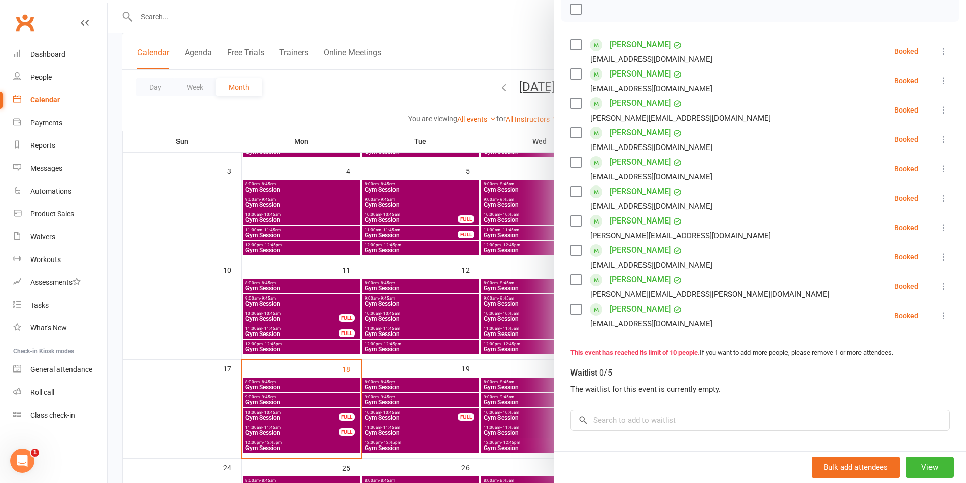
click at [627, 192] on link "[PERSON_NAME]" at bounding box center [640, 192] width 61 height 16
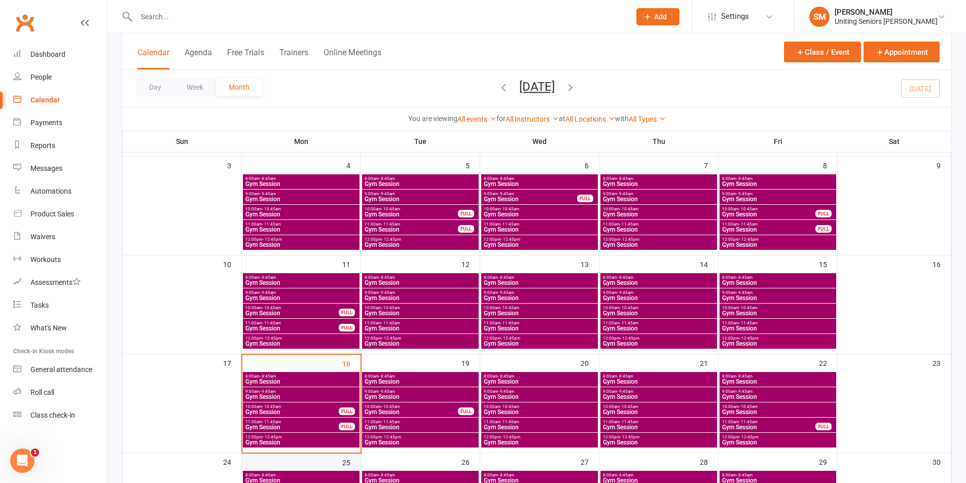
scroll to position [203, 0]
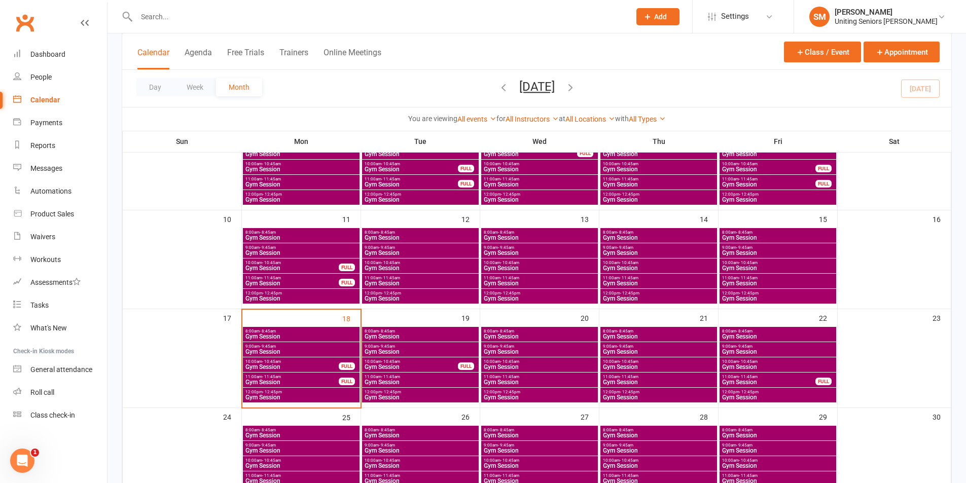
click at [320, 362] on span "10:00am - 10:45am" at bounding box center [292, 362] width 94 height 5
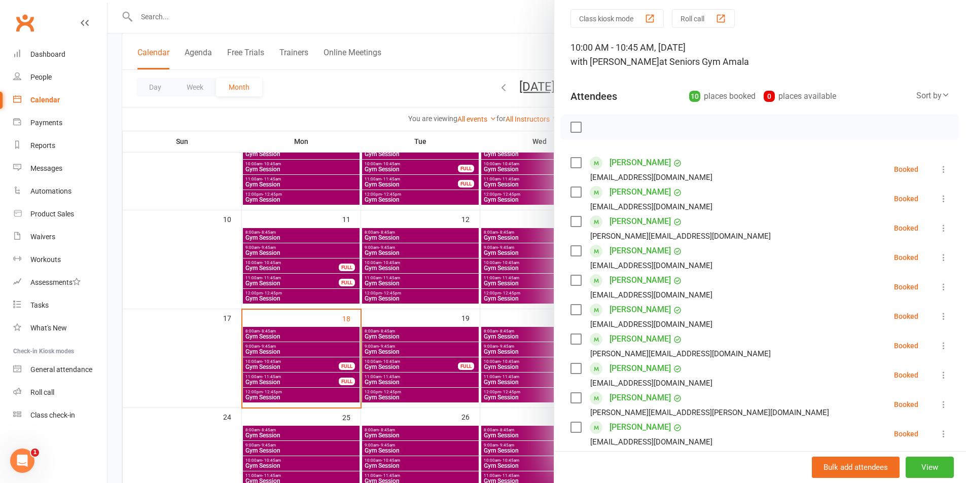
scroll to position [51, 0]
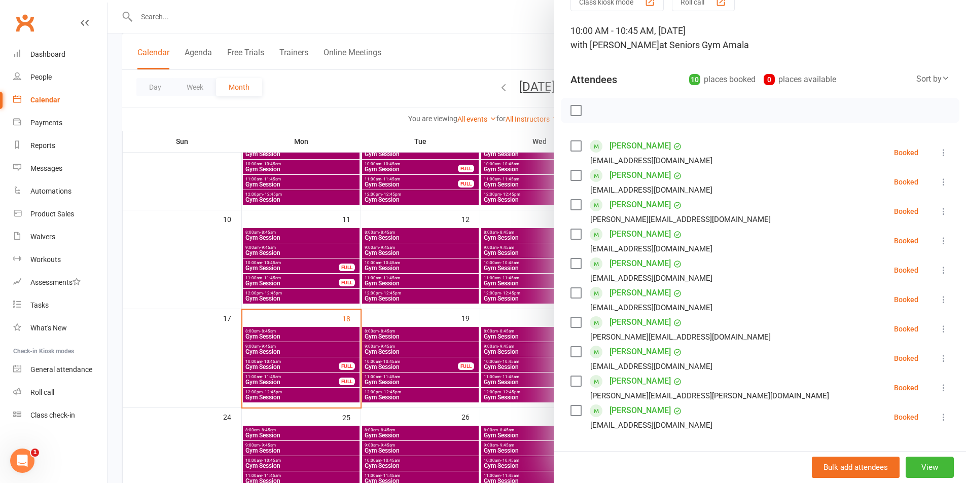
click at [656, 410] on link "[PERSON_NAME]" at bounding box center [640, 411] width 61 height 16
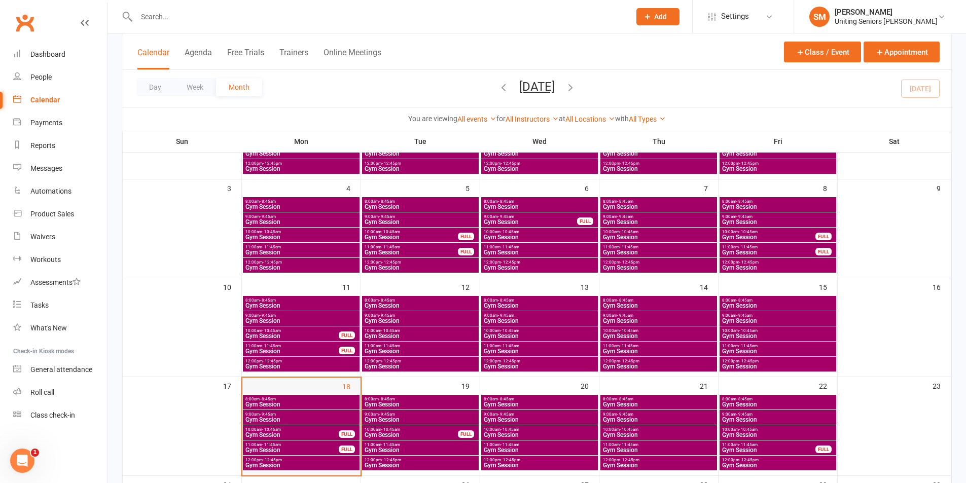
scroll to position [152, 0]
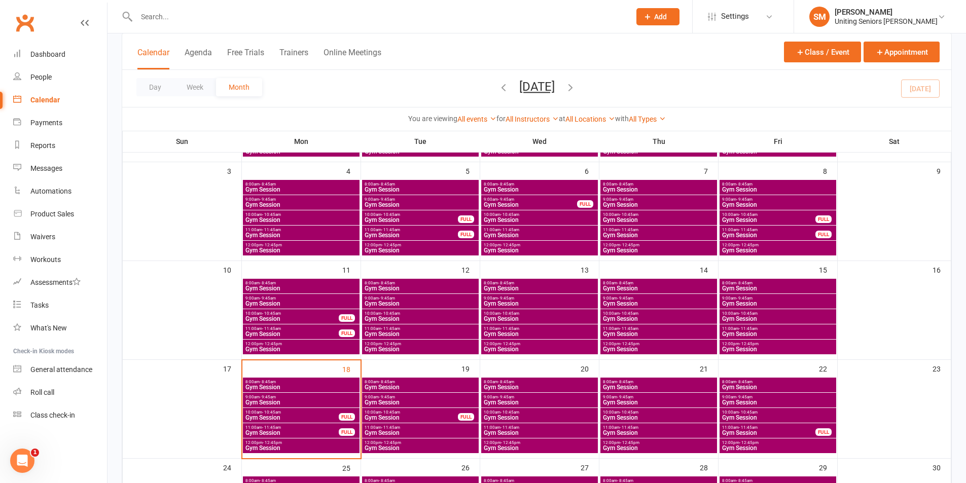
click at [299, 427] on span "11:00am - 11:45am" at bounding box center [292, 428] width 94 height 5
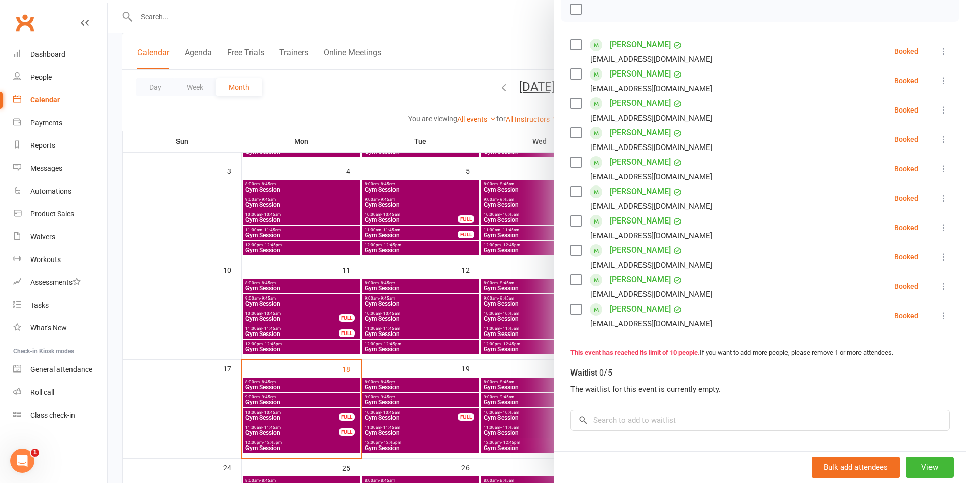
click at [316, 427] on div at bounding box center [537, 241] width 859 height 483
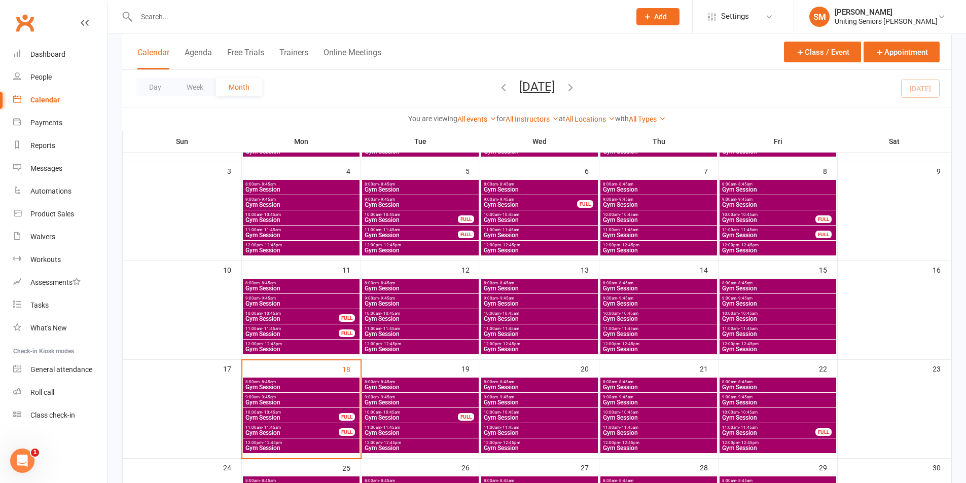
click at [316, 431] on span "Gym Session" at bounding box center [292, 433] width 94 height 6
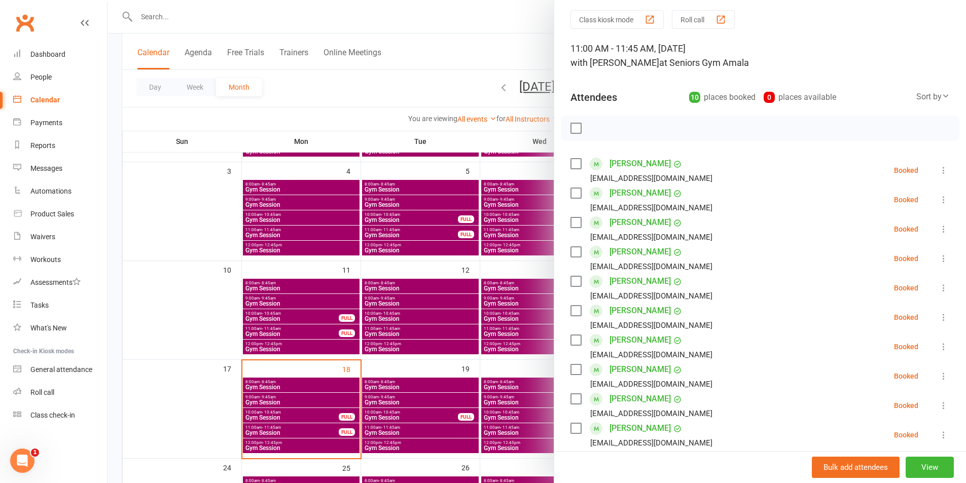
scroll to position [51, 0]
